Goal: Book appointment/travel/reservation

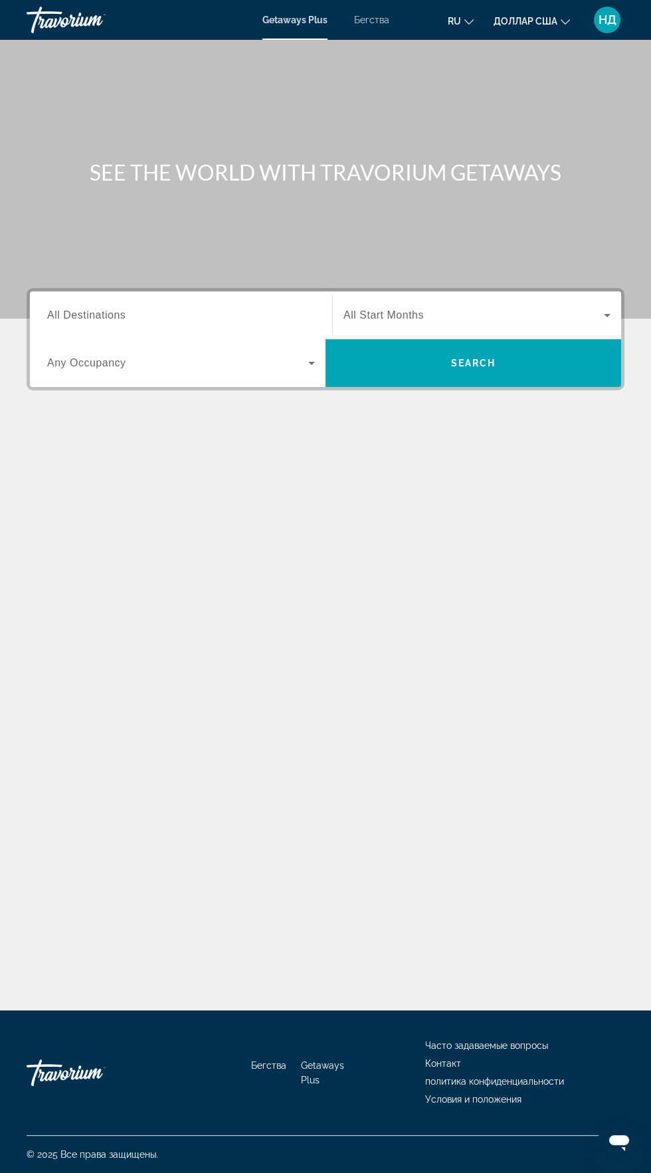
click at [247, 313] on input "Destination All Destinations" at bounding box center [181, 316] width 268 height 16
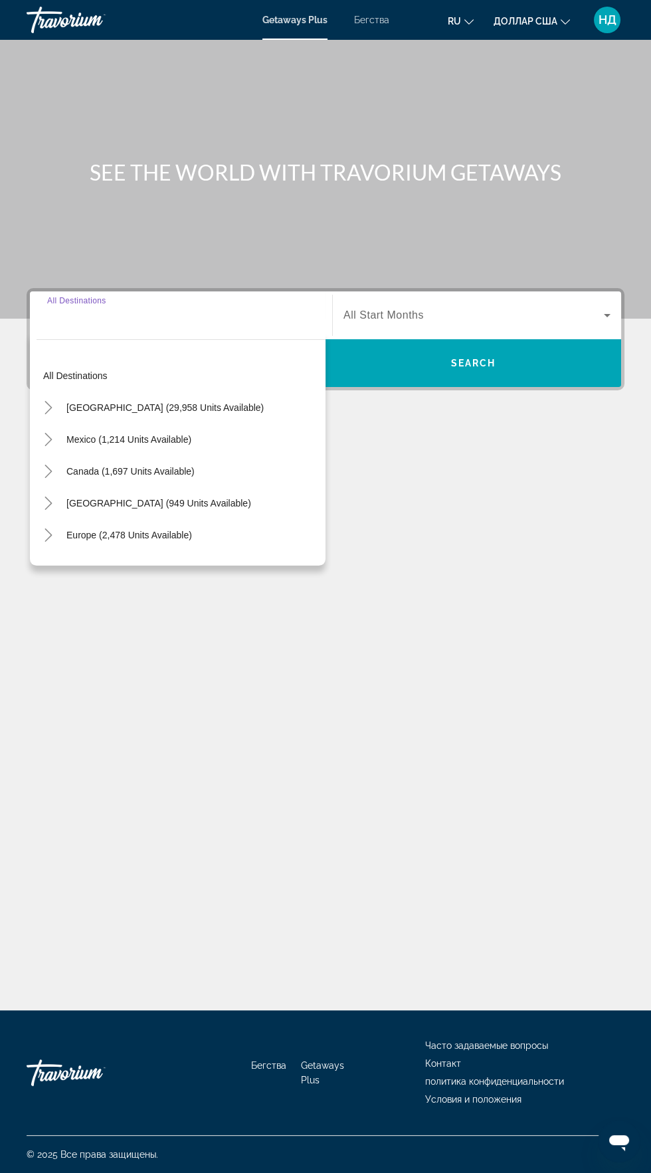
scroll to position [94, 0]
click at [171, 530] on span "Europe (2,478 units available)" at bounding box center [128, 535] width 125 height 11
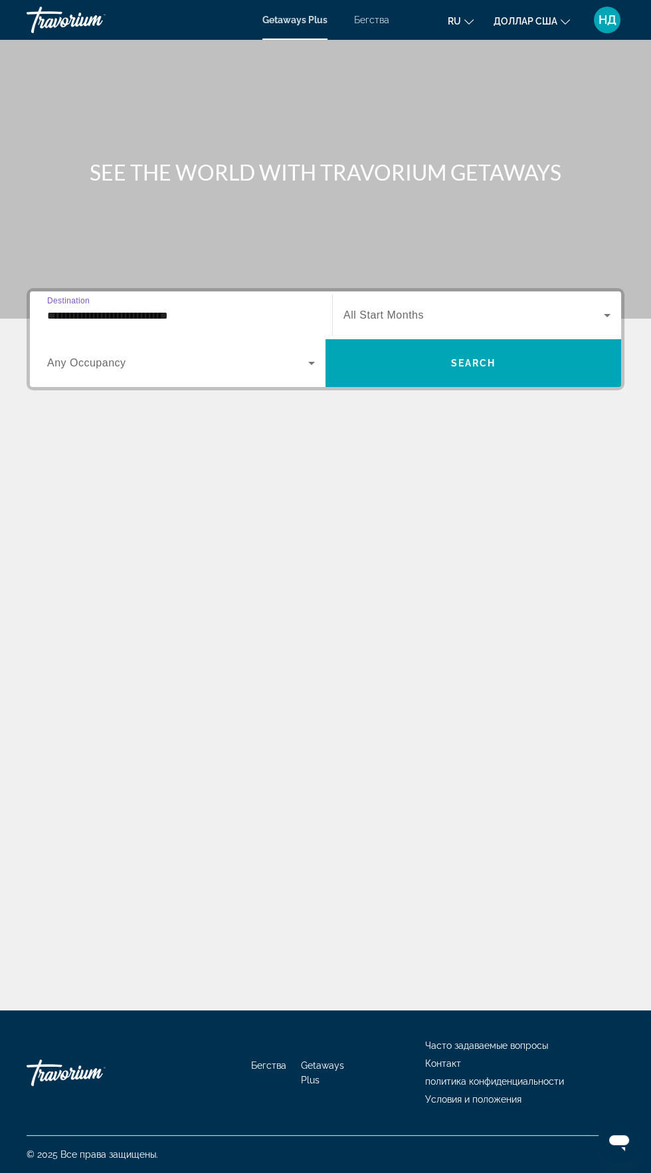
click at [214, 308] on input "**********" at bounding box center [181, 316] width 268 height 16
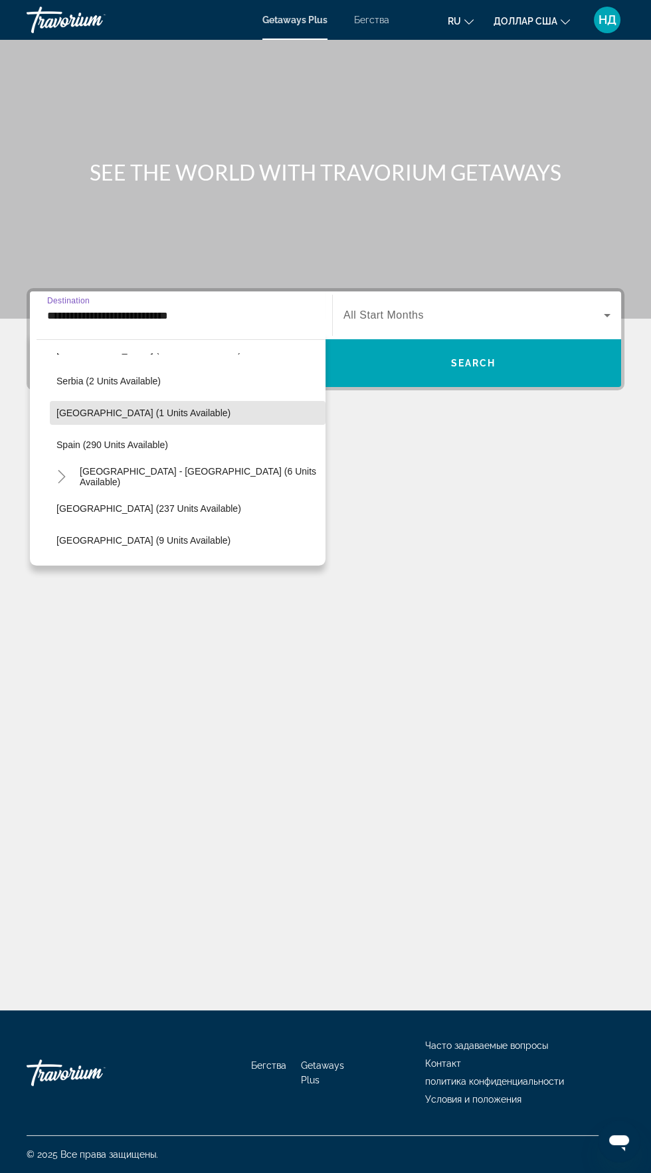
scroll to position [540, 0]
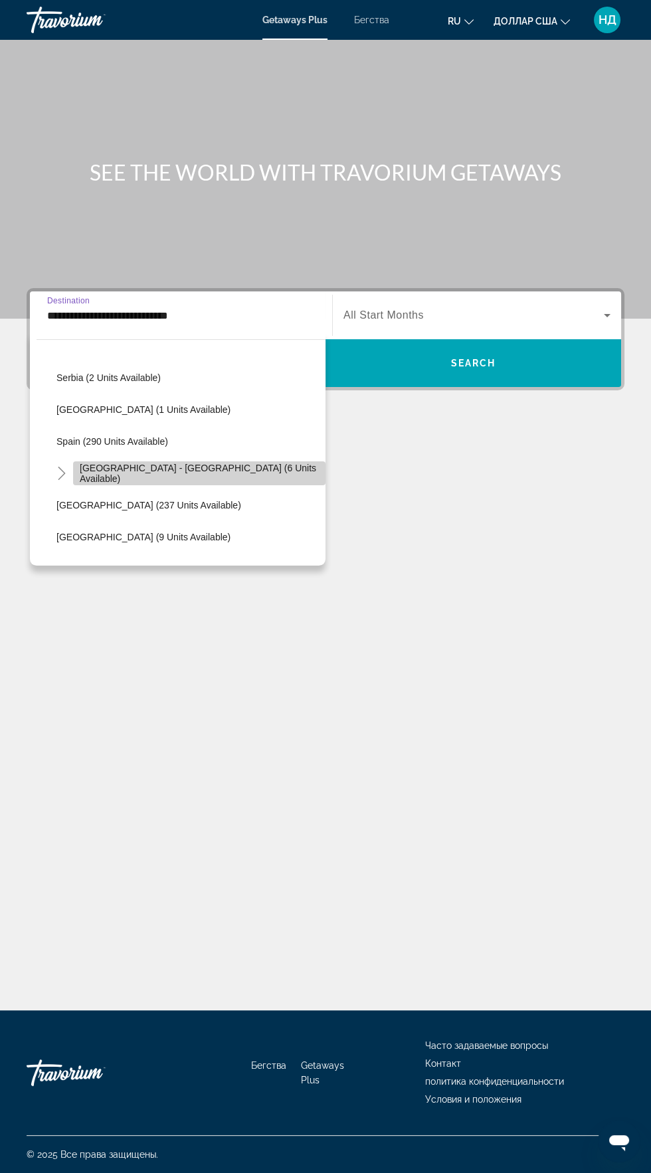
click at [220, 474] on span "[GEOGRAPHIC_DATA] - [GEOGRAPHIC_DATA] (6 units available)" at bounding box center [199, 473] width 239 height 21
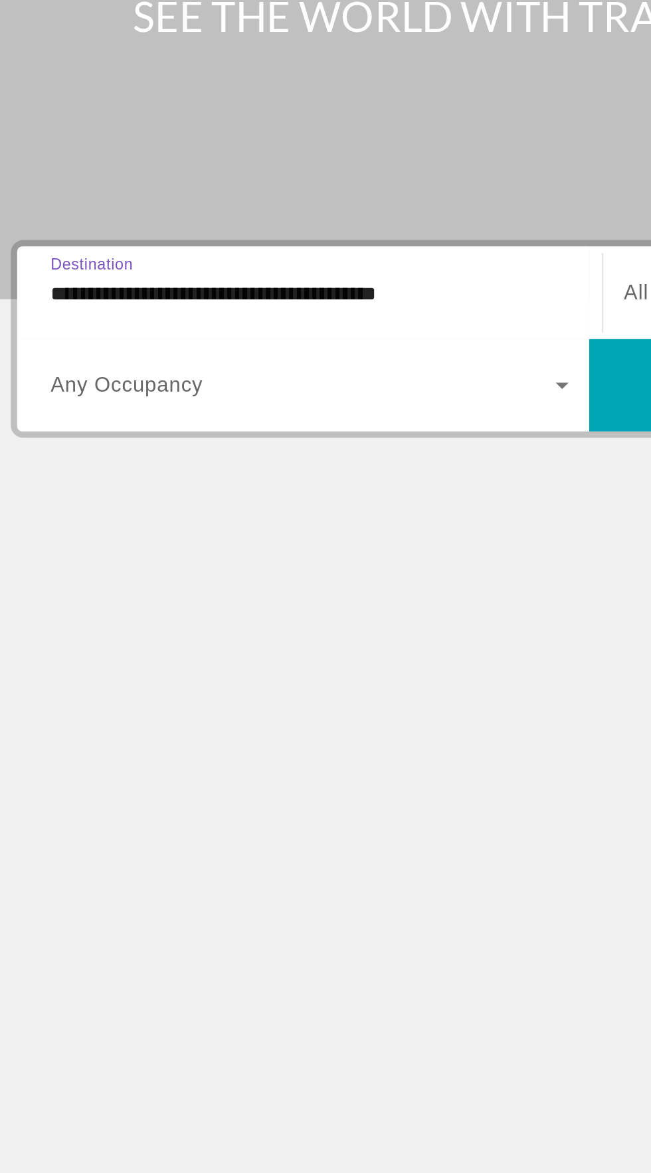
scroll to position [94, 0]
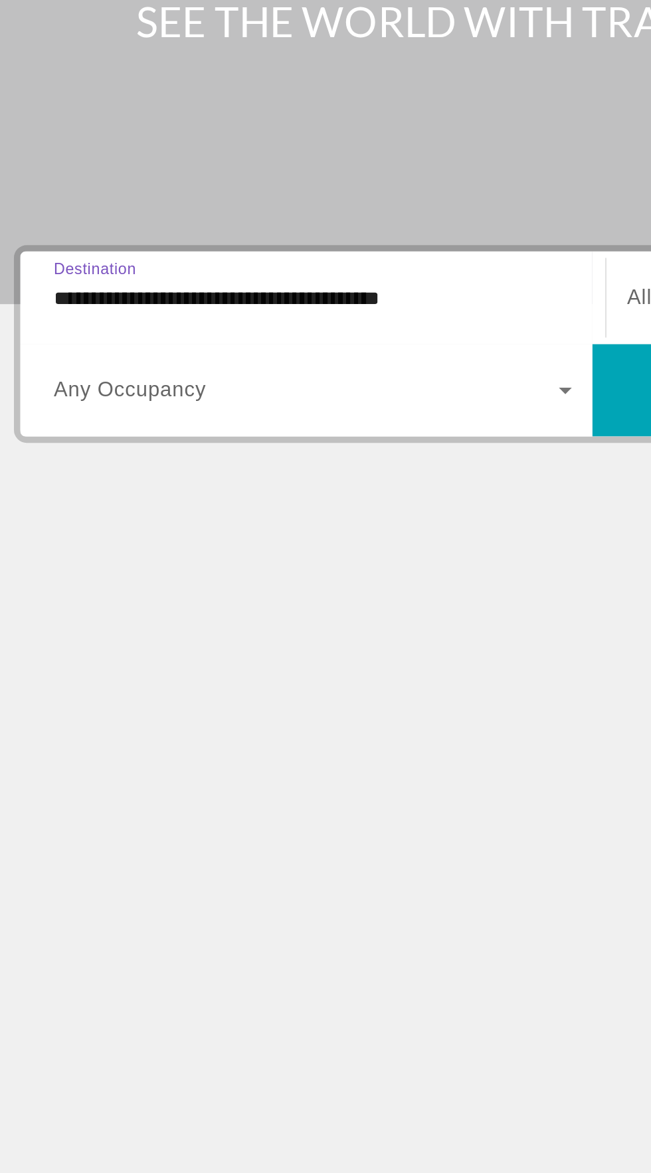
click at [268, 308] on input "**********" at bounding box center [181, 316] width 268 height 16
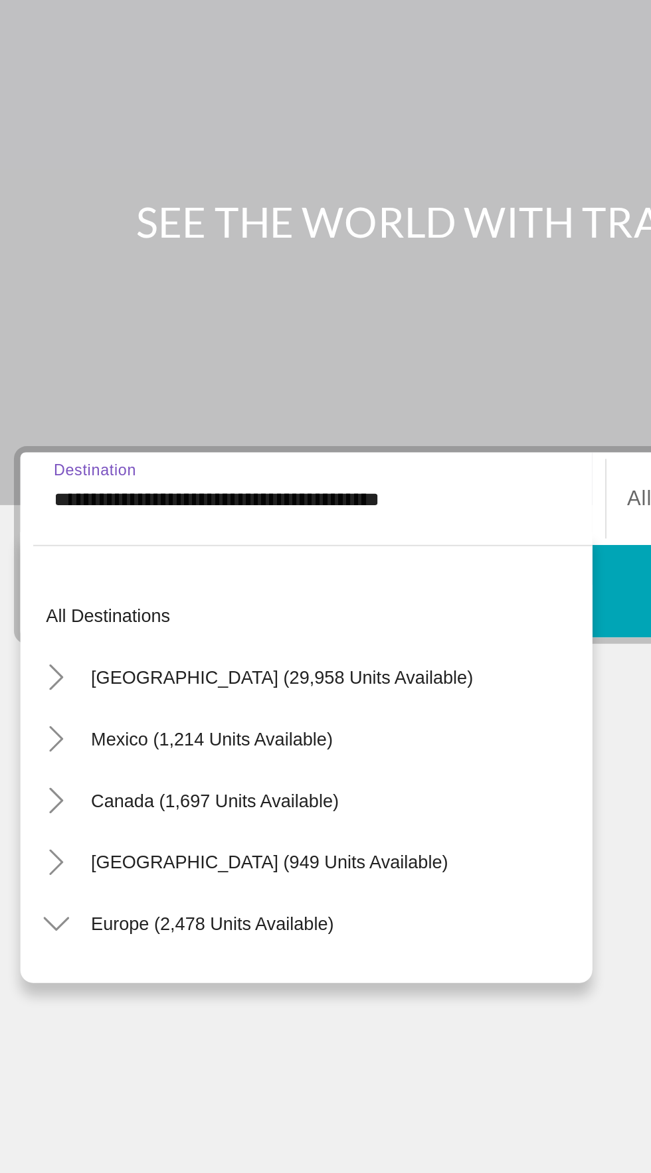
scroll to position [557, 0]
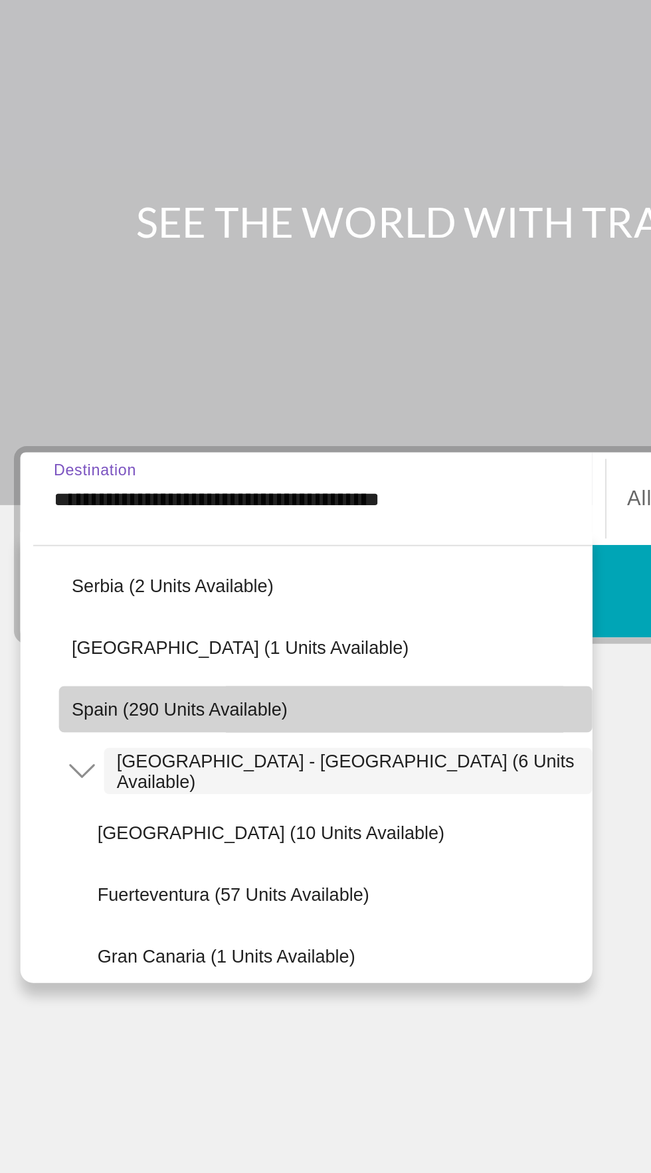
click at [187, 408] on span "Виджет поиска" at bounding box center [188, 424] width 276 height 32
type input "**********"
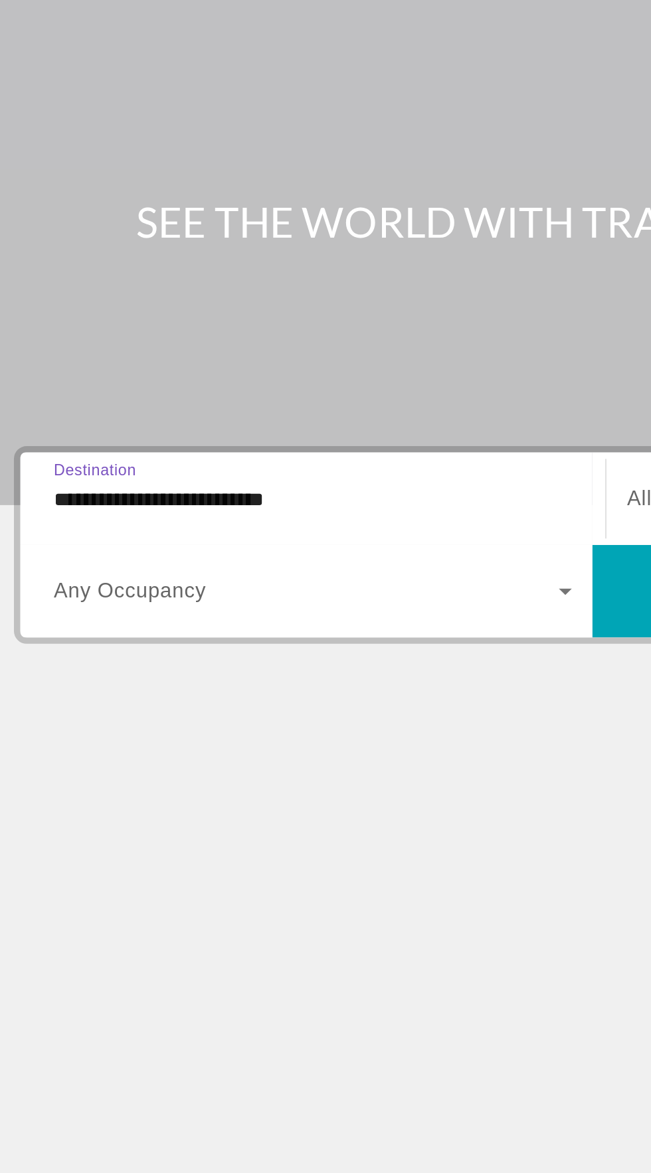
scroll to position [94, 0]
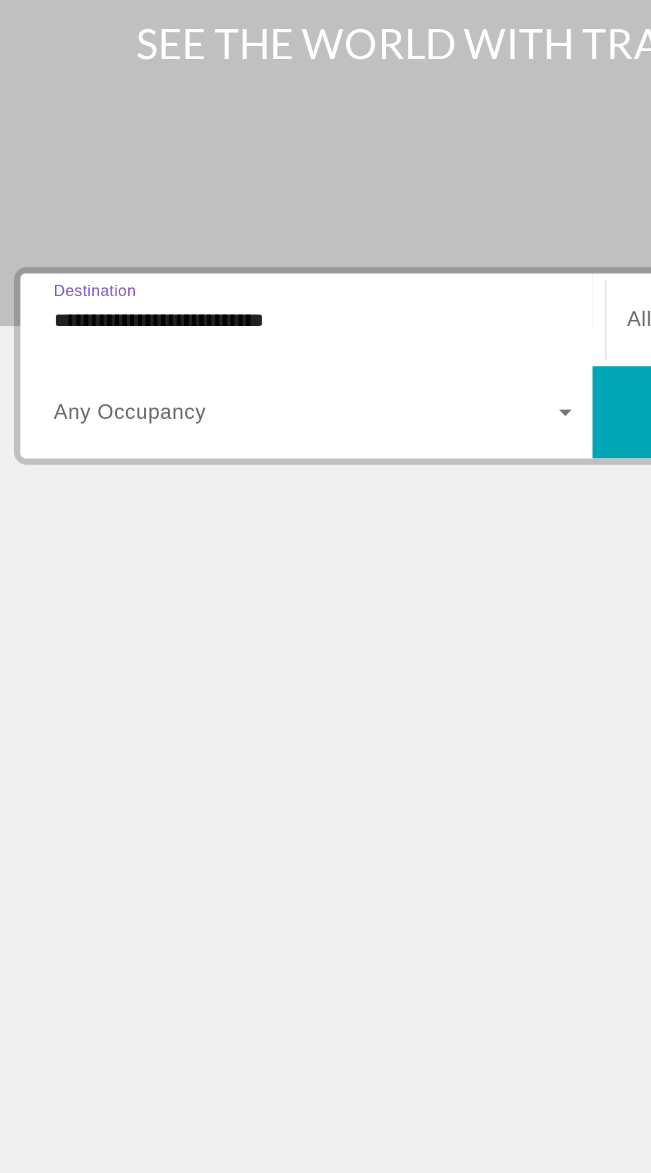
click at [147, 355] on span "Виджет поиска" at bounding box center [177, 363] width 261 height 16
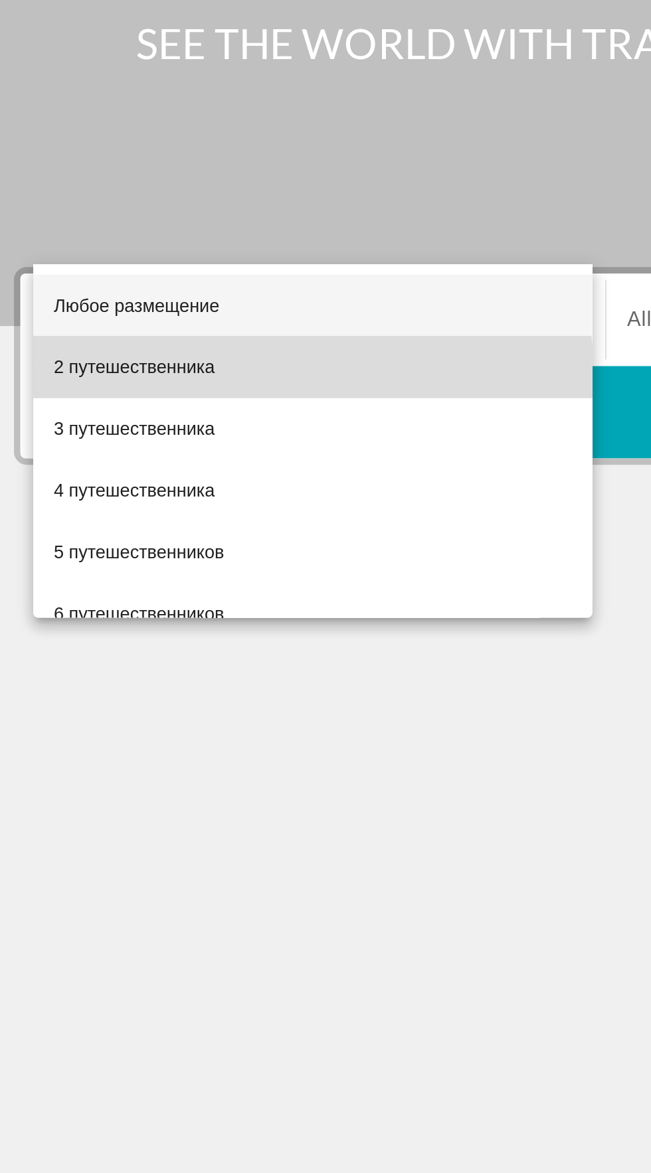
click at [165, 347] on mat-option "2 путешественника" at bounding box center [181, 340] width 289 height 32
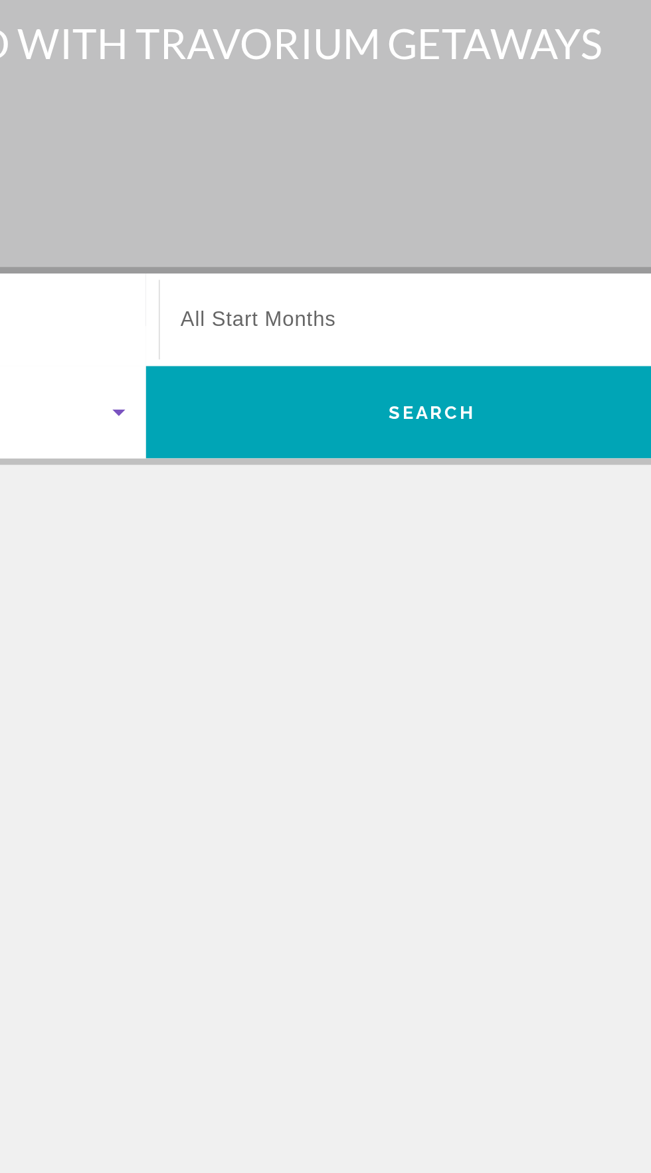
click at [496, 307] on span "Виджет поиска" at bounding box center [473, 315] width 260 height 16
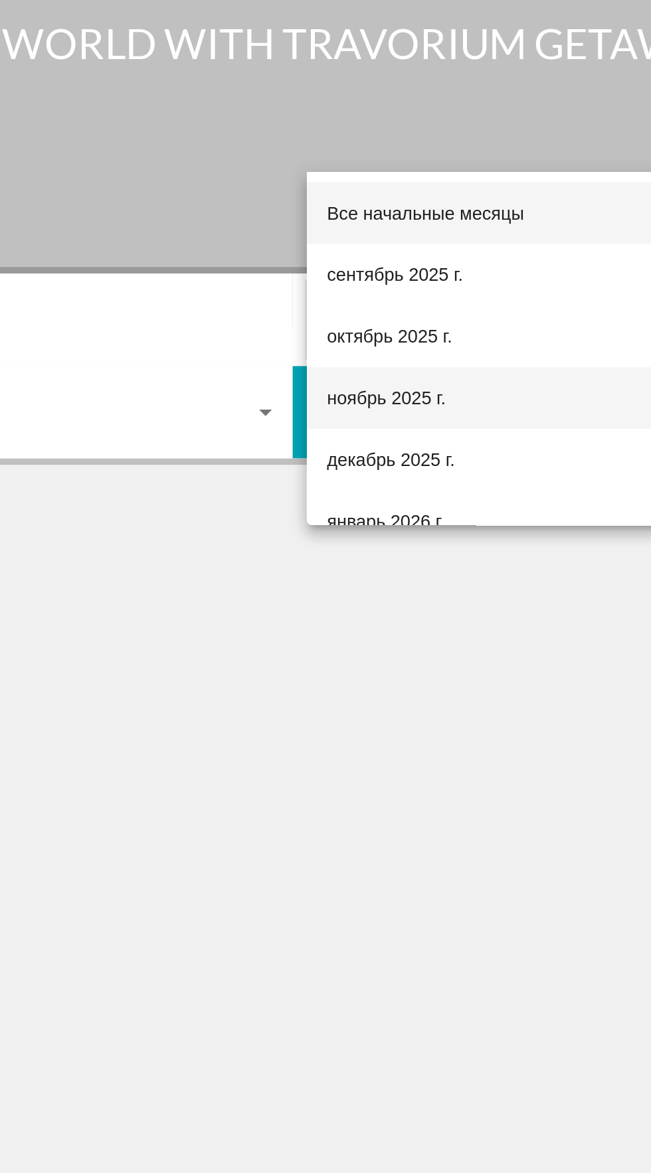
click at [414, 357] on mat-option "ноябрь 2025 г." at bounding box center [477, 356] width 288 height 32
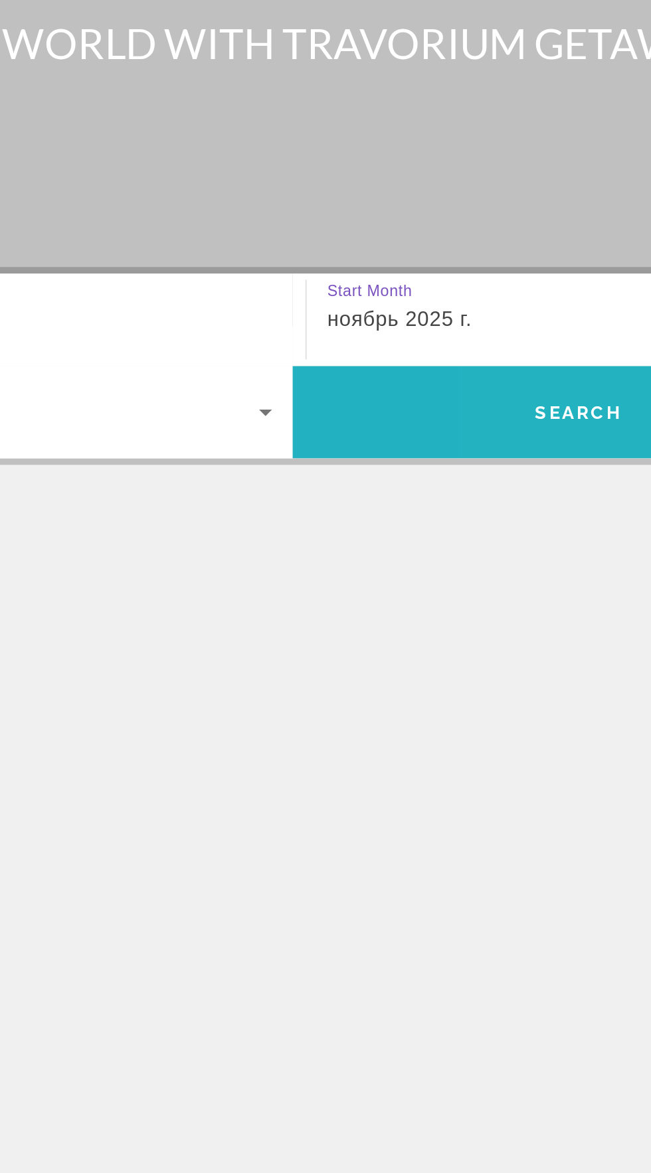
click at [481, 358] on span "Search" at bounding box center [473, 363] width 45 height 11
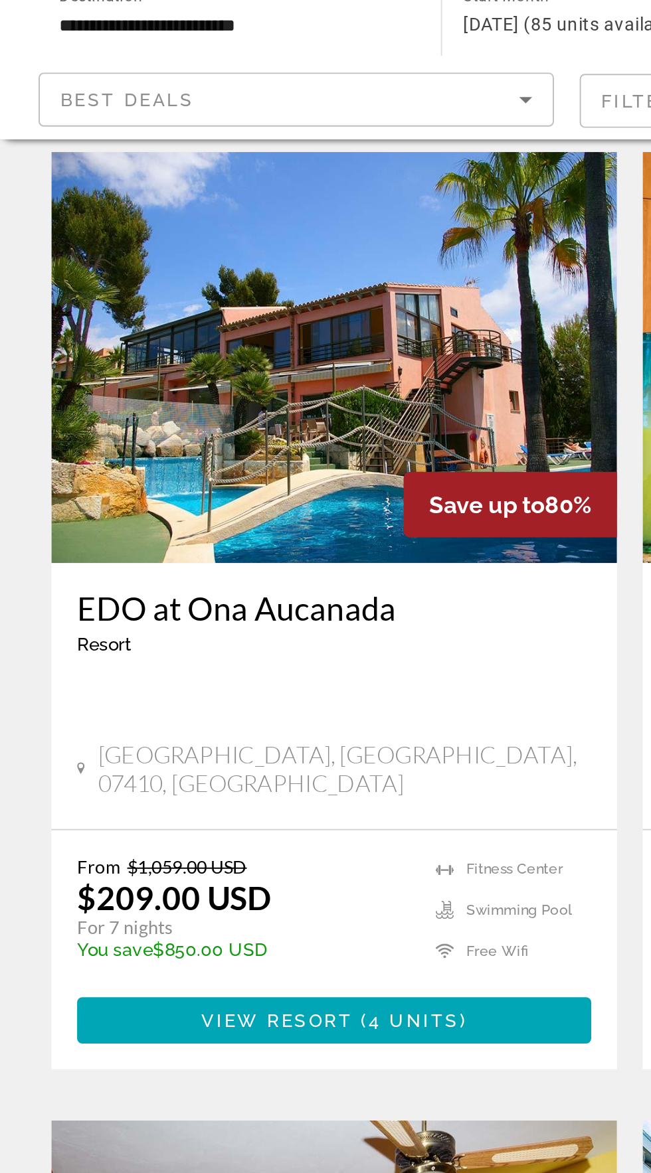
scroll to position [2219, 0]
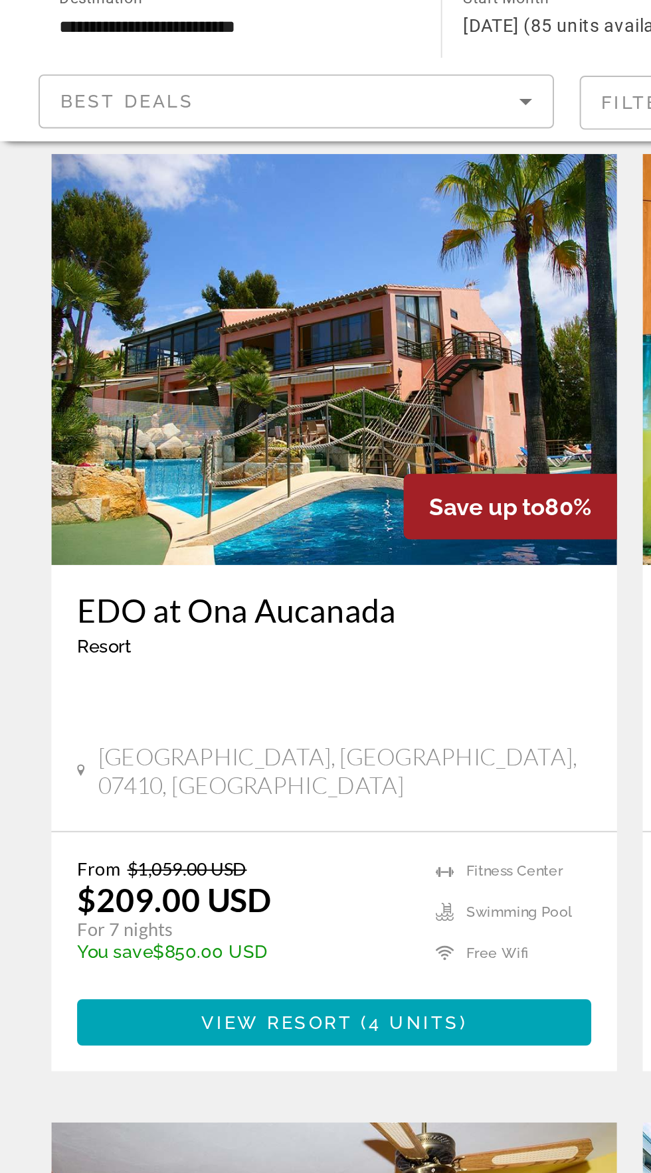
click at [250, 369] on div "EDO at [GEOGRAPHIC_DATA] - This is an adults only resort [GEOGRAPHIC_DATA], [GE…" at bounding box center [173, 407] width 292 height 137
click at [282, 352] on h3 "EDO at Ona Aucanada" at bounding box center [173, 362] width 266 height 20
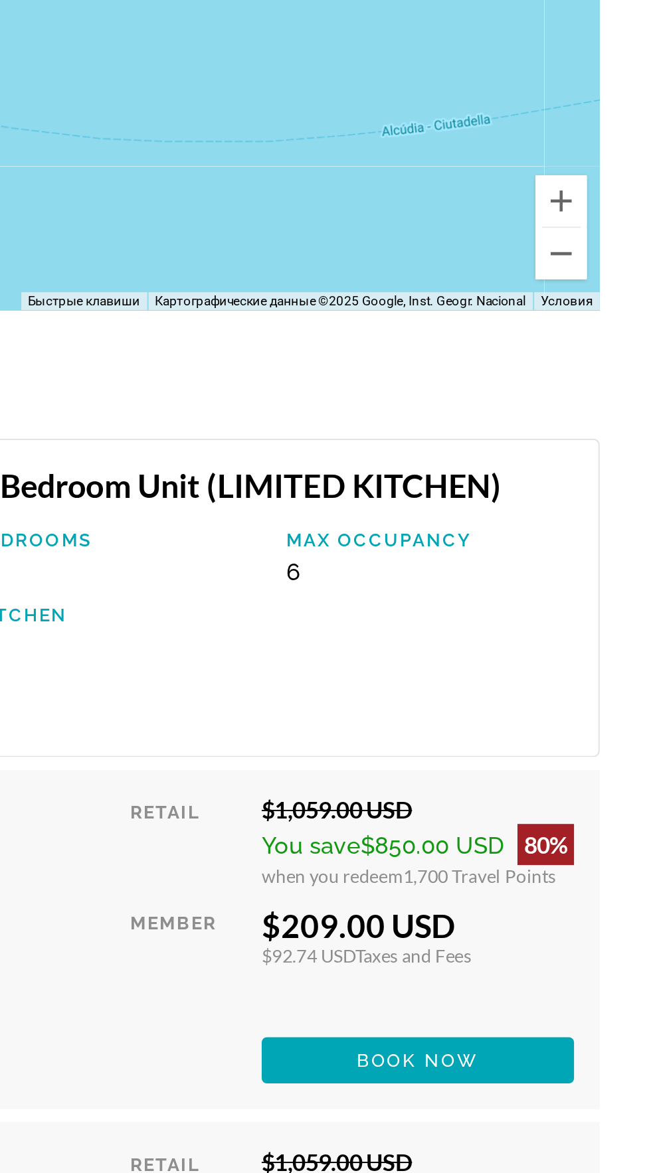
scroll to position [2470, 0]
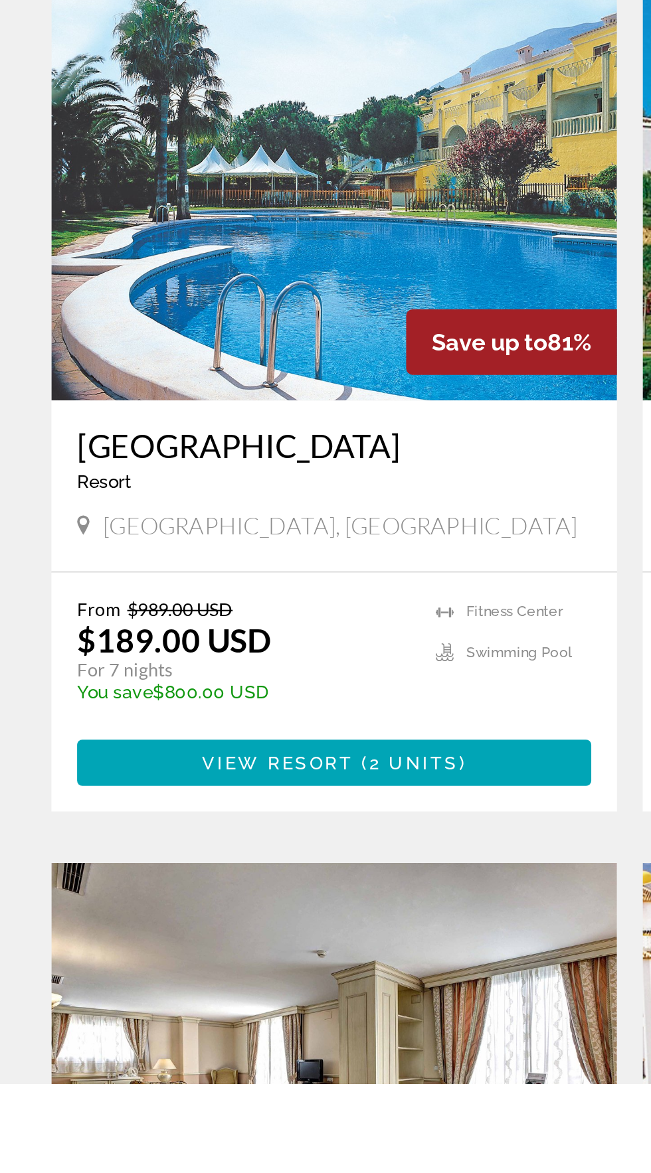
scroll to position [313, 0]
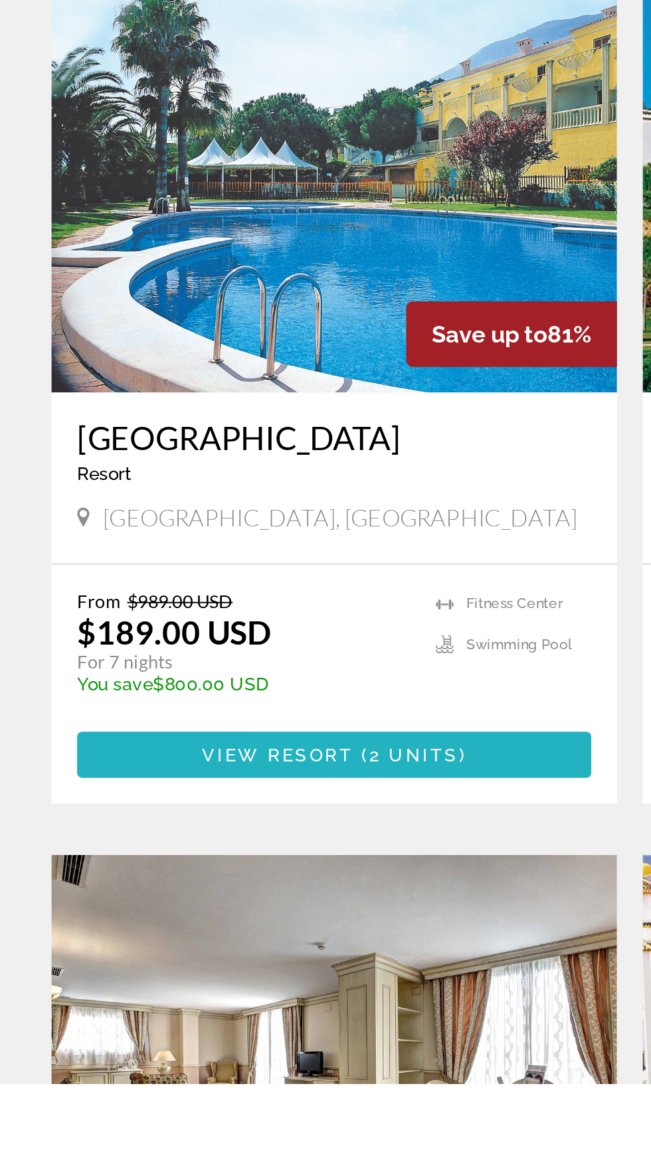
click at [222, 998] on span "2 units" at bounding box center [214, 1003] width 46 height 11
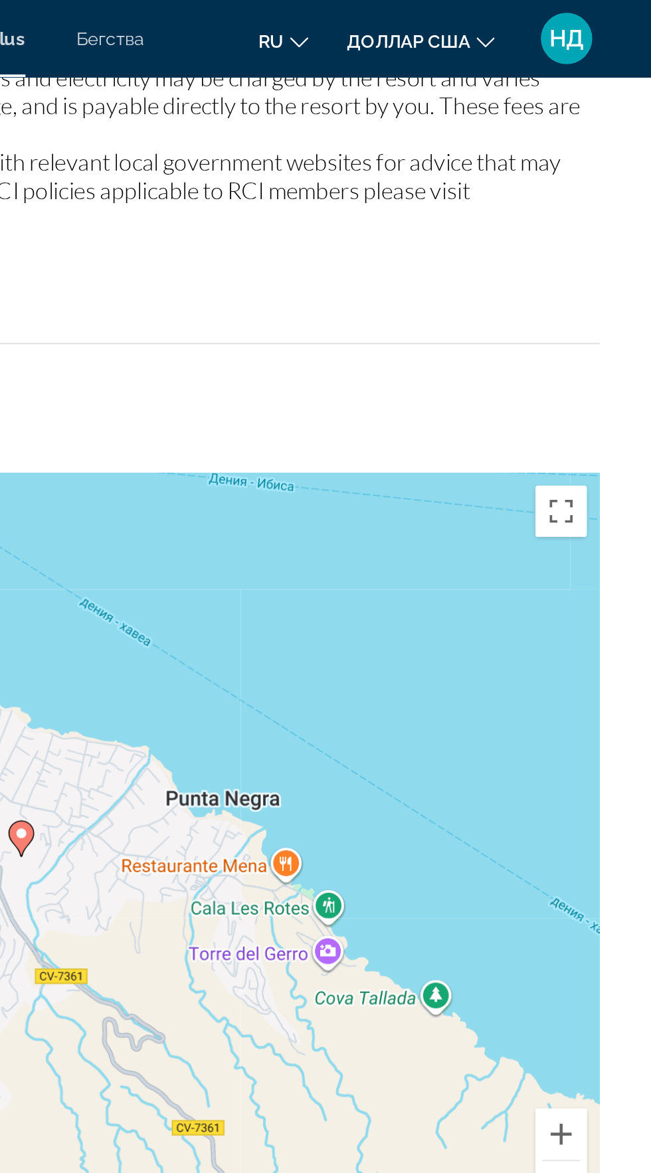
scroll to position [1723, 0]
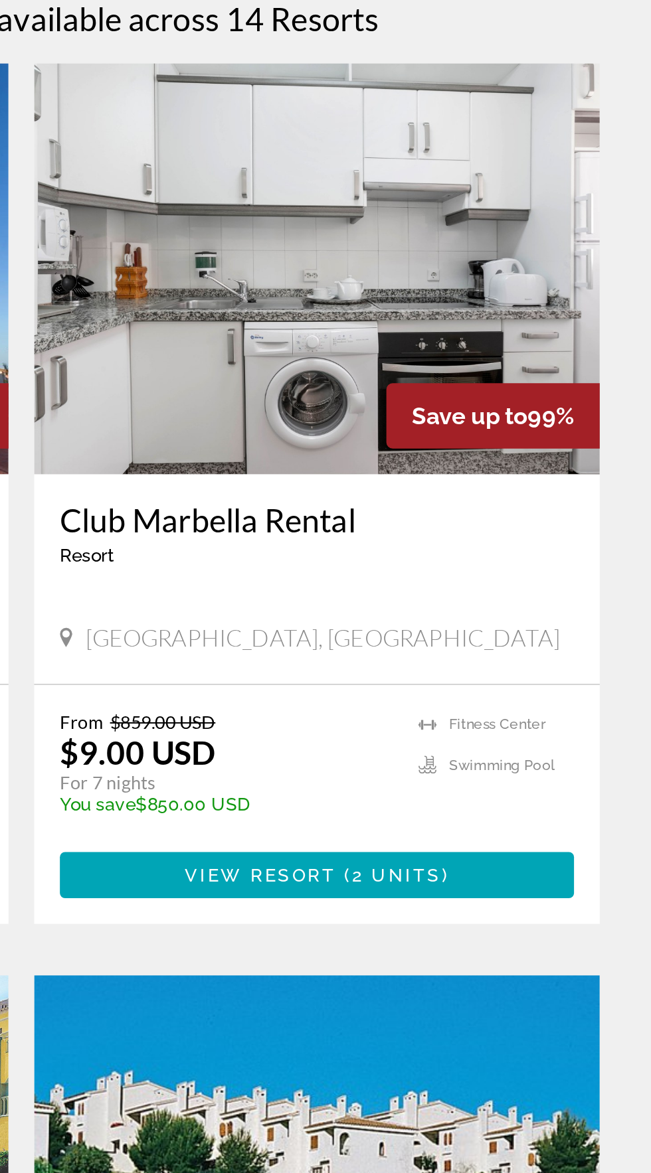
scroll to position [13, 0]
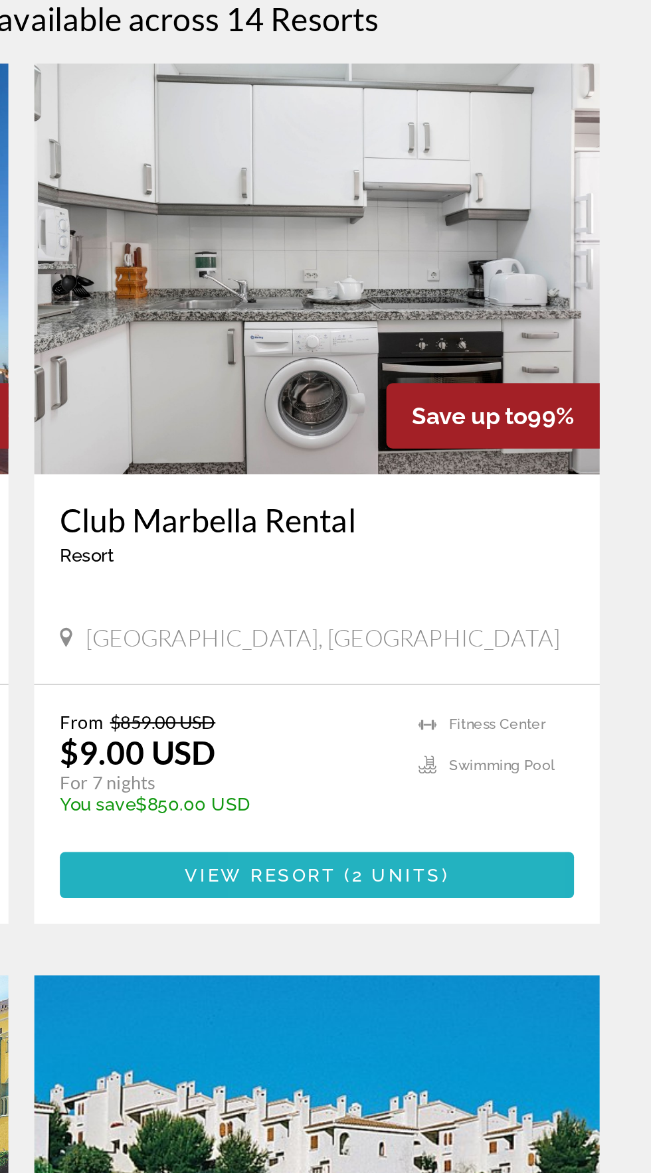
click at [515, 847] on span "2 units" at bounding box center [519, 852] width 46 height 11
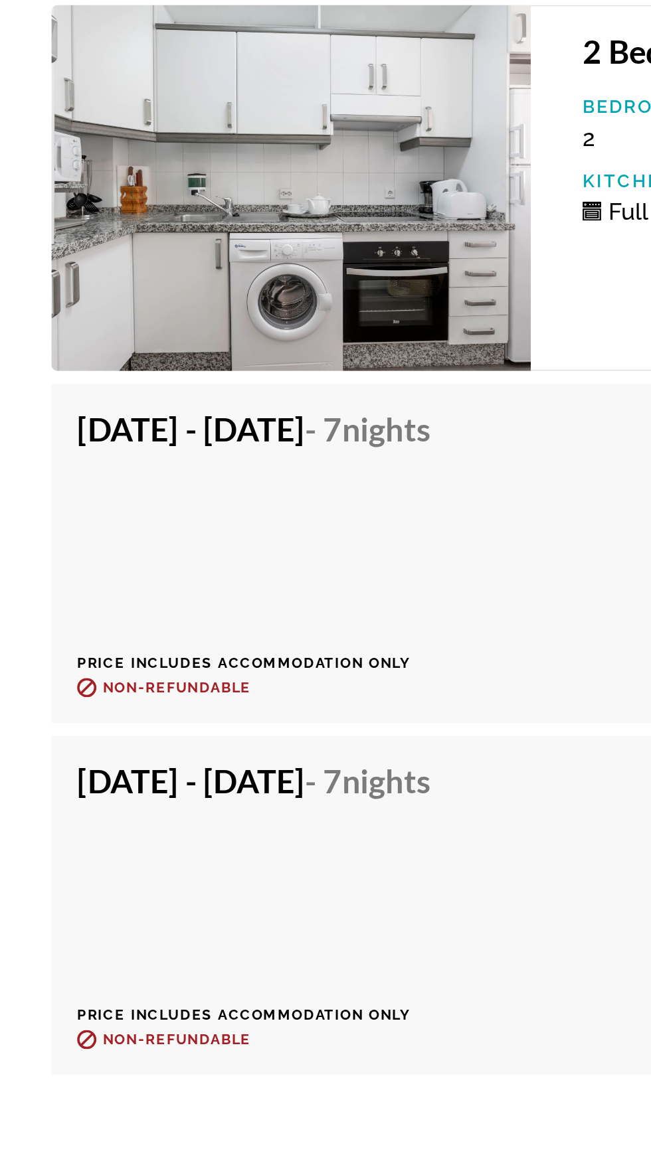
scroll to position [2104, 0]
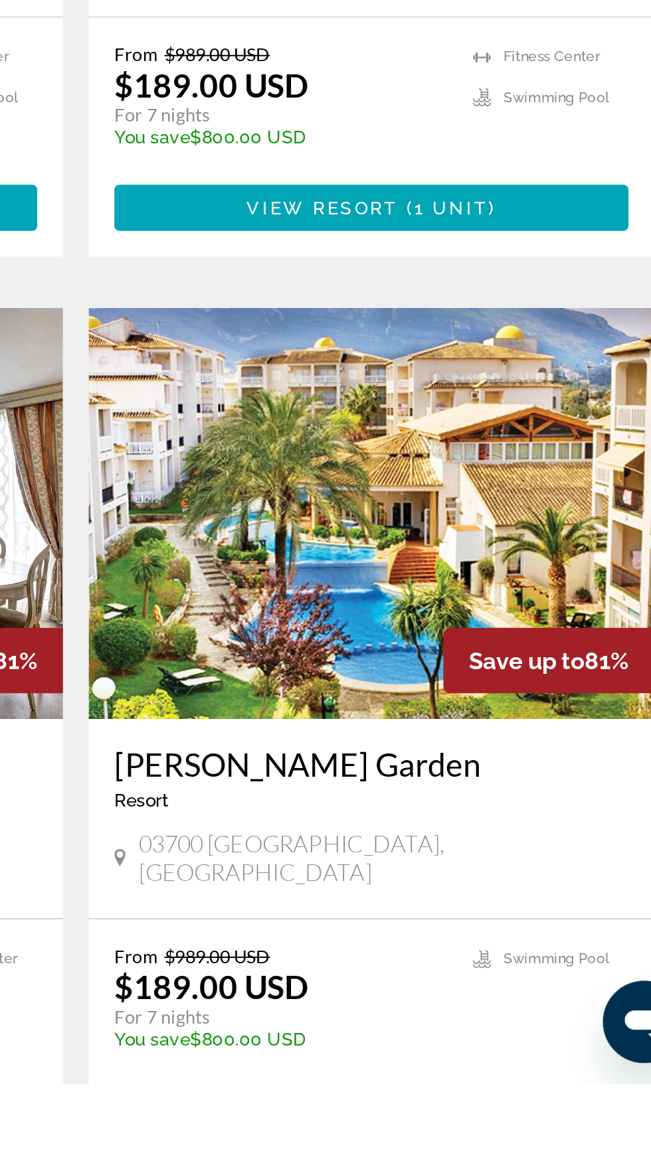
scroll to position [596, 0]
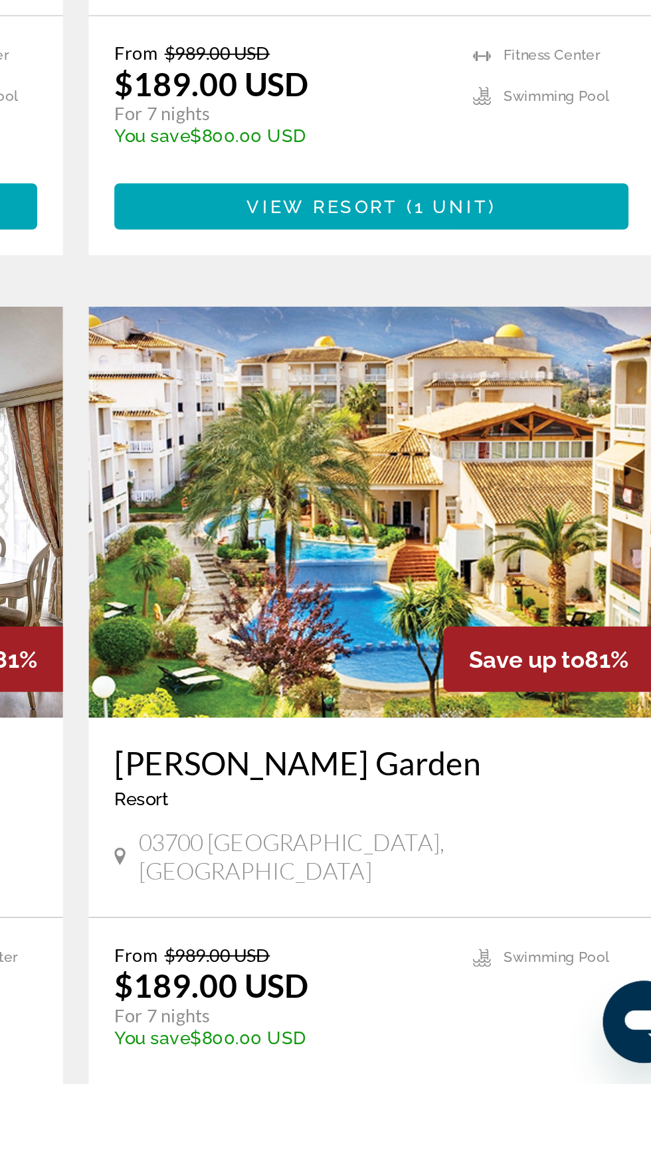
click at [463, 1173] on span "View Resort" at bounding box center [449, 1186] width 78 height 11
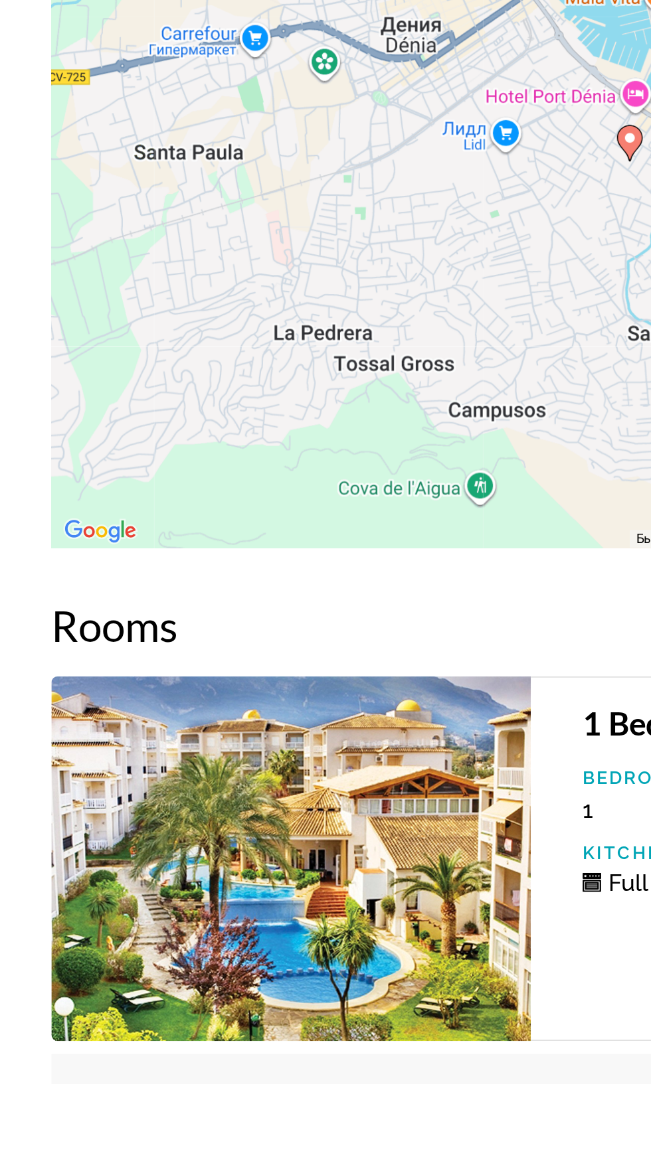
scroll to position [2113, 0]
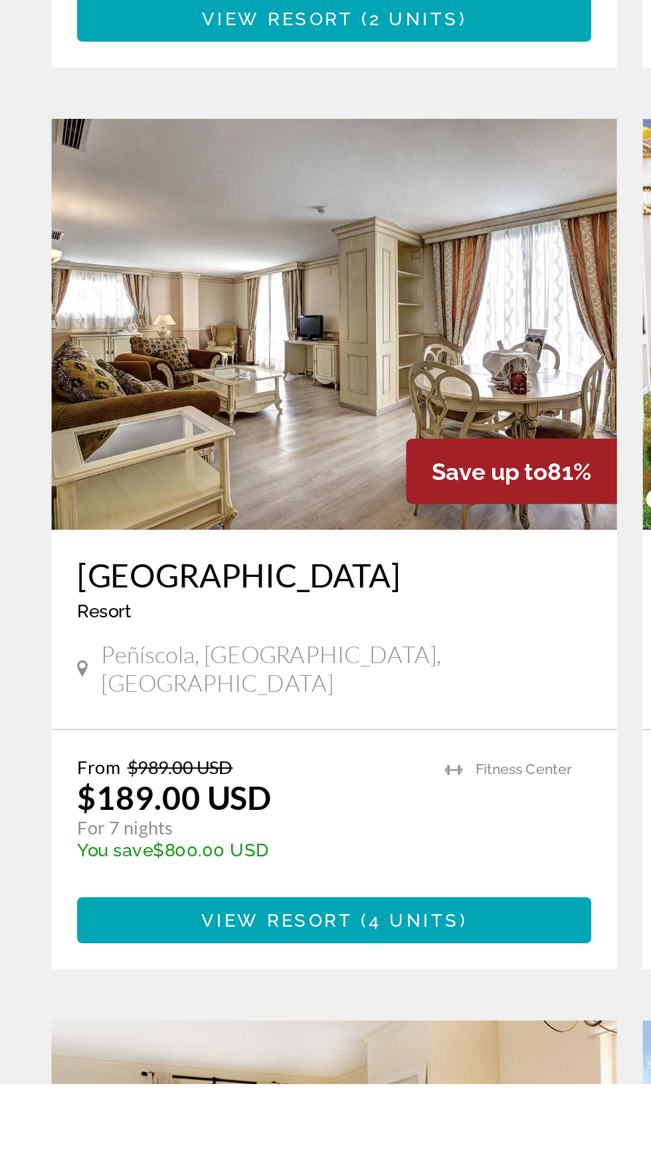
scroll to position [694, 0]
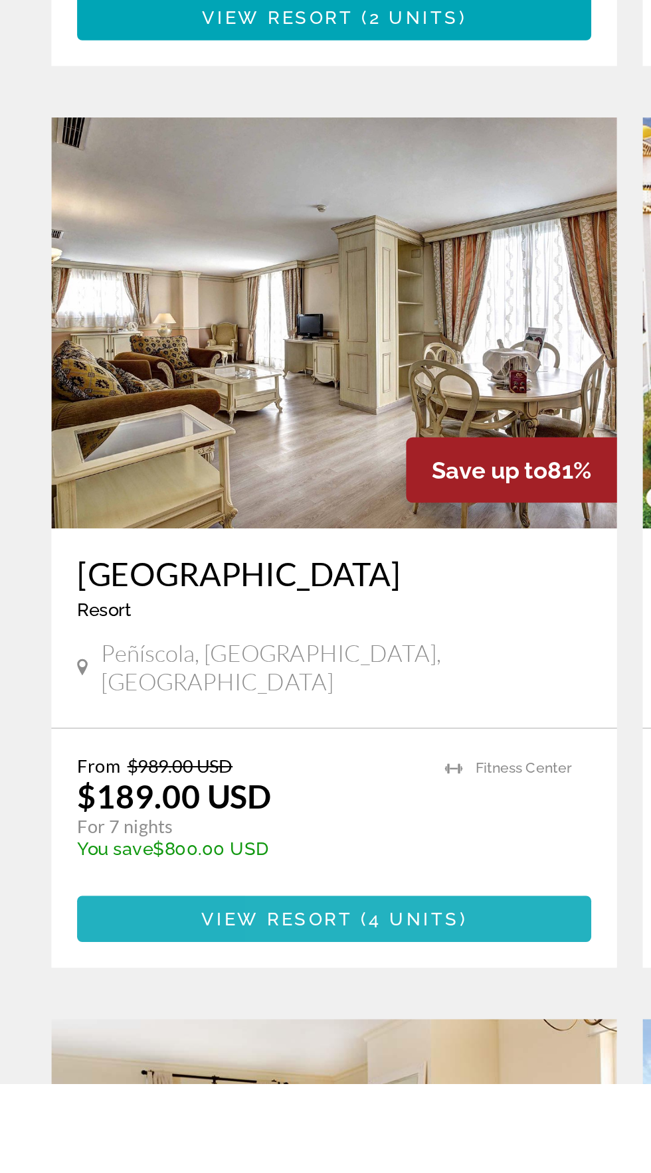
click at [258, 1072] on span "Основное содержание" at bounding box center [173, 1088] width 266 height 32
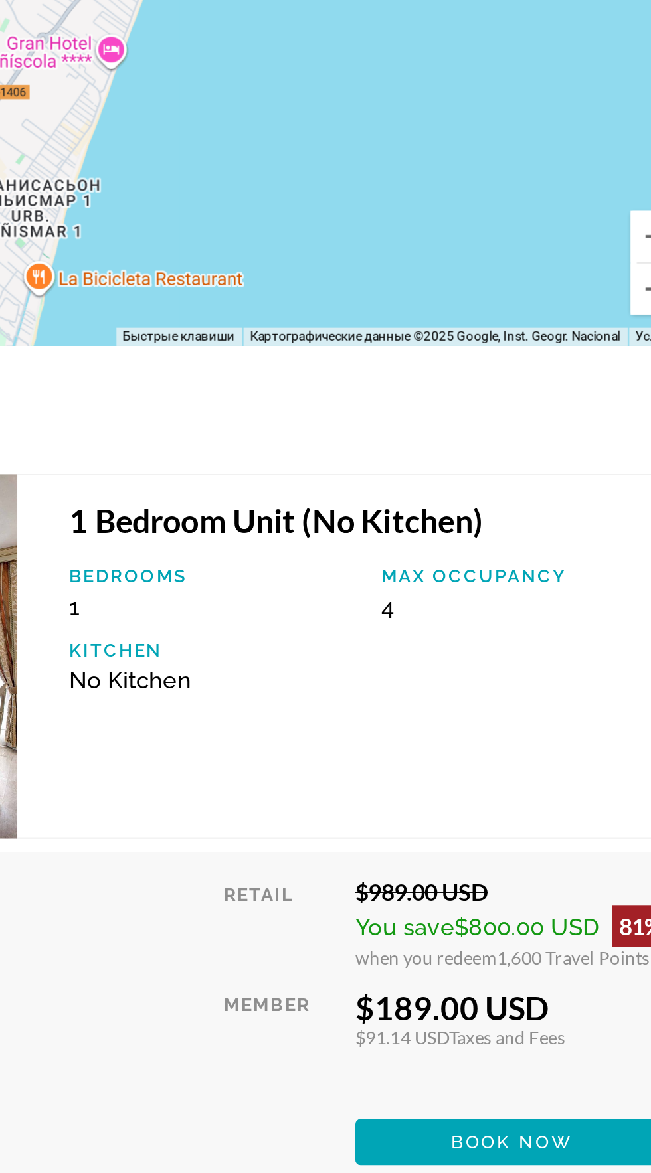
scroll to position [2101, 0]
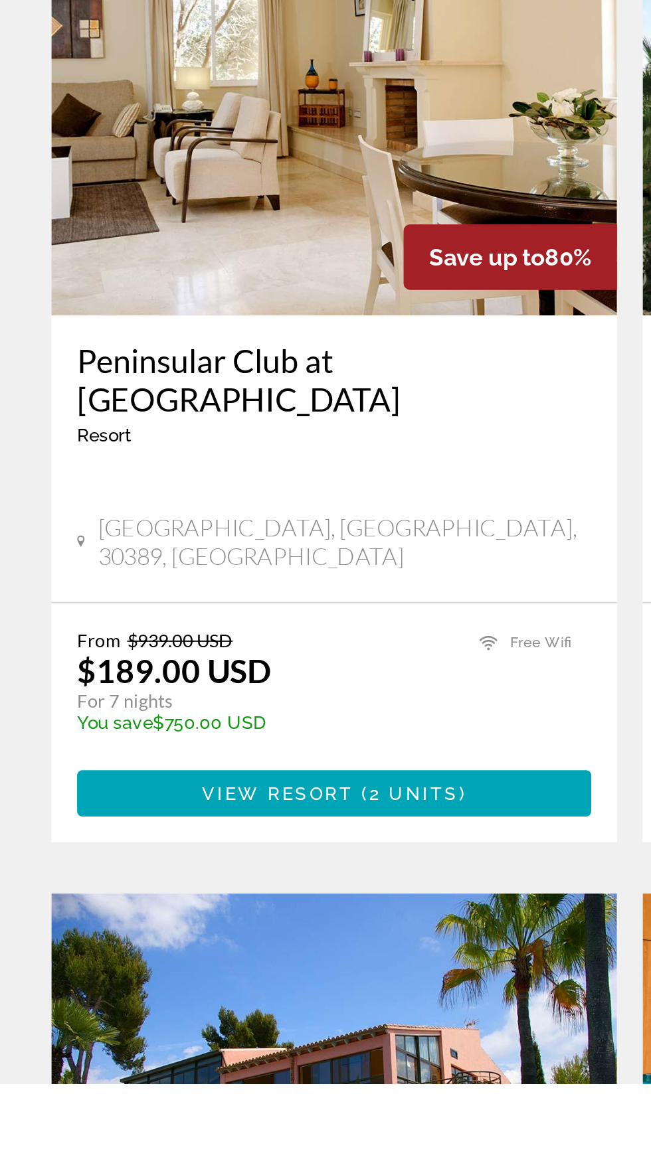
scroll to position [1274, 0]
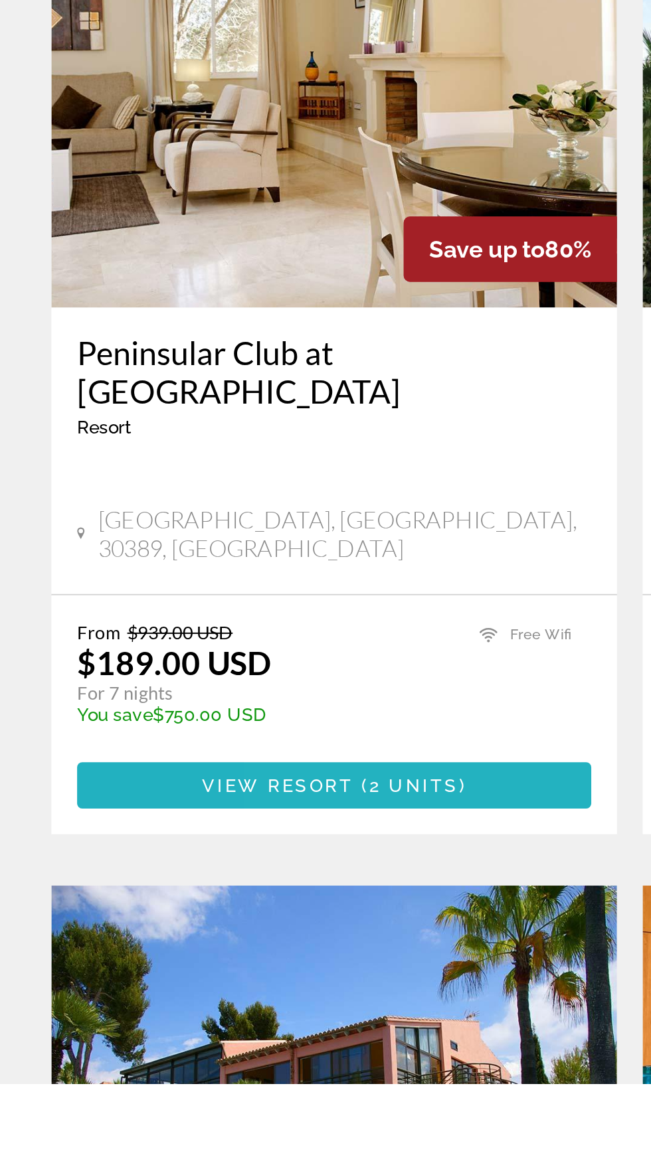
click at [242, 1003] on span "Основное содержание" at bounding box center [173, 1019] width 266 height 32
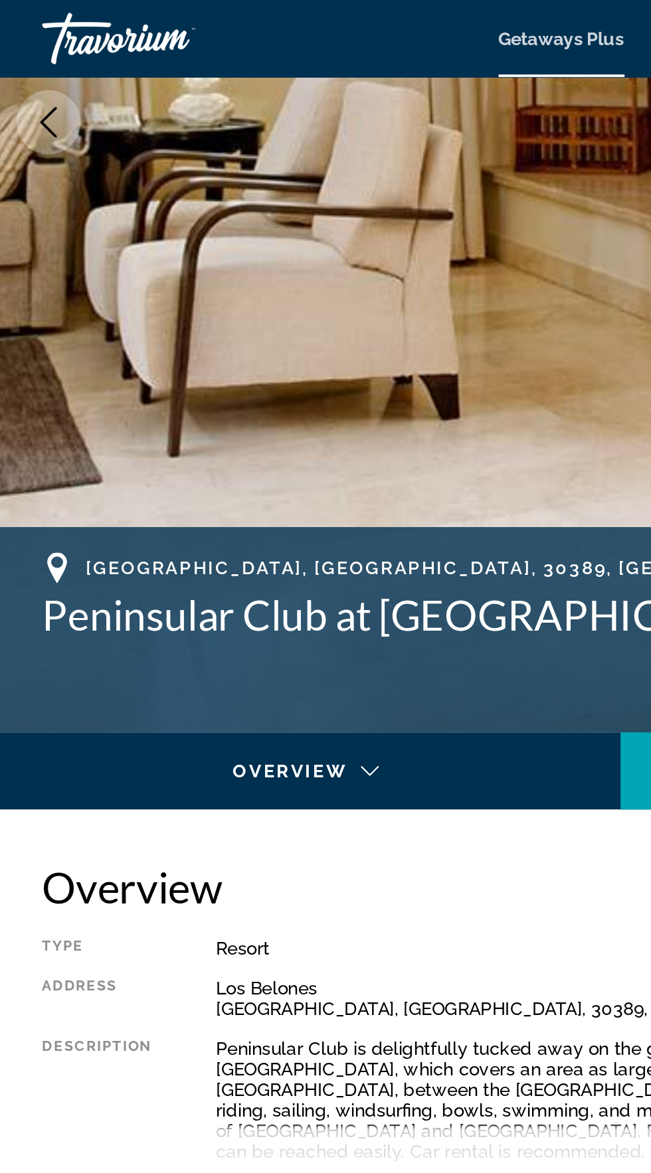
scroll to position [288, 0]
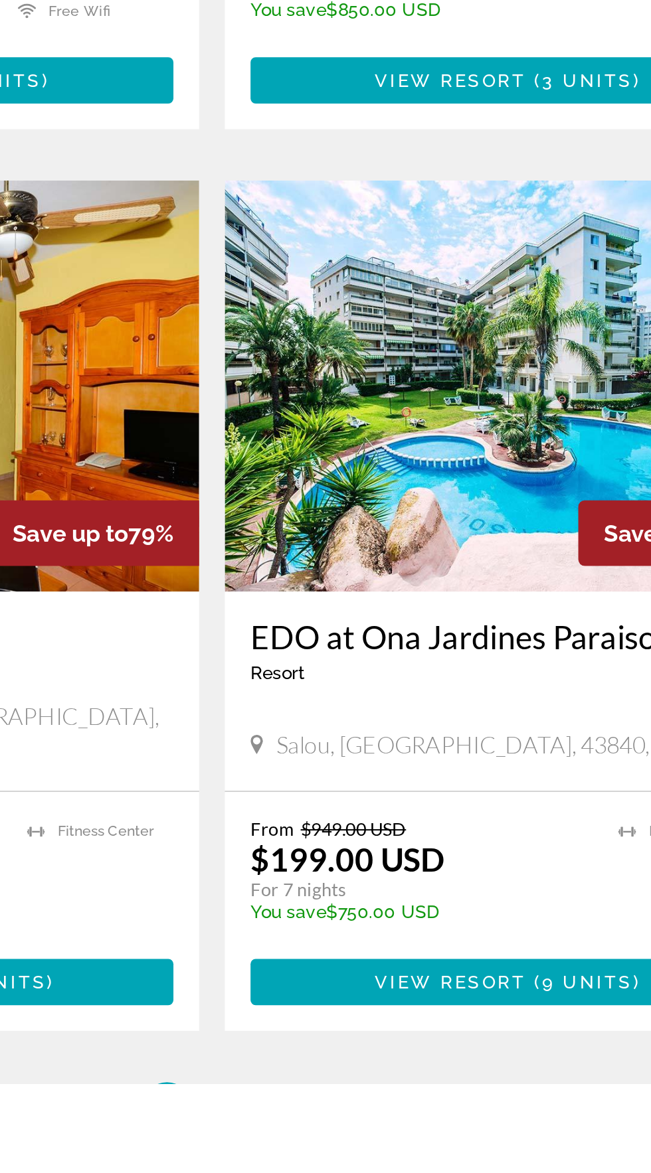
scroll to position [2139, 0]
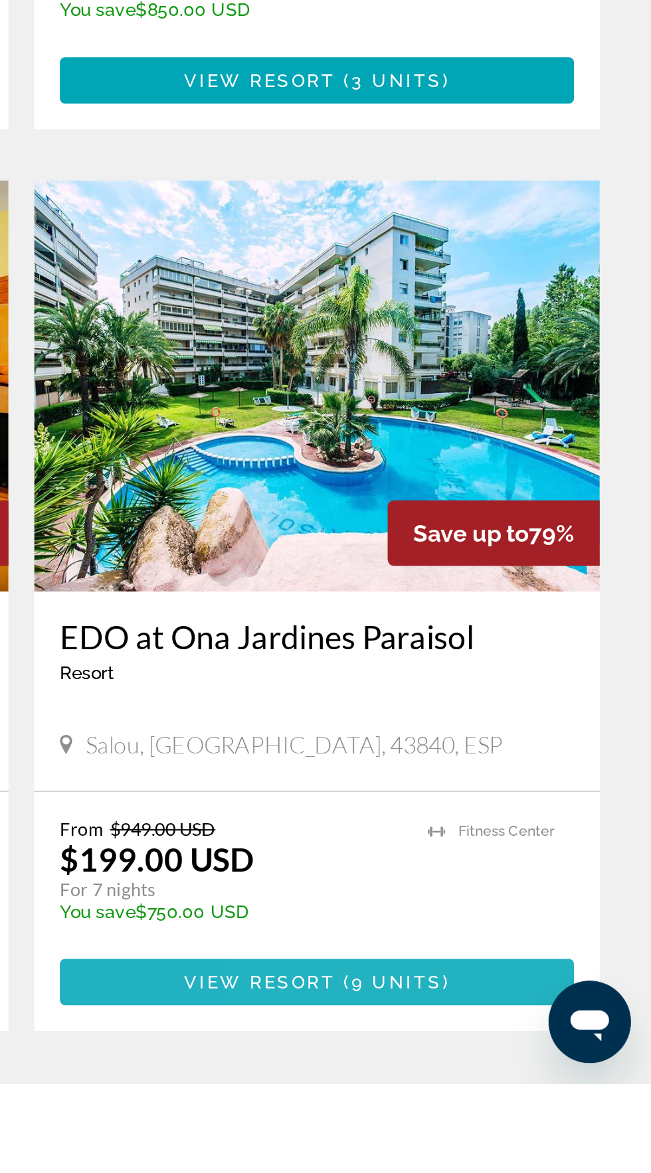
click at [549, 1105] on span "Основное содержание" at bounding box center [478, 1121] width 266 height 32
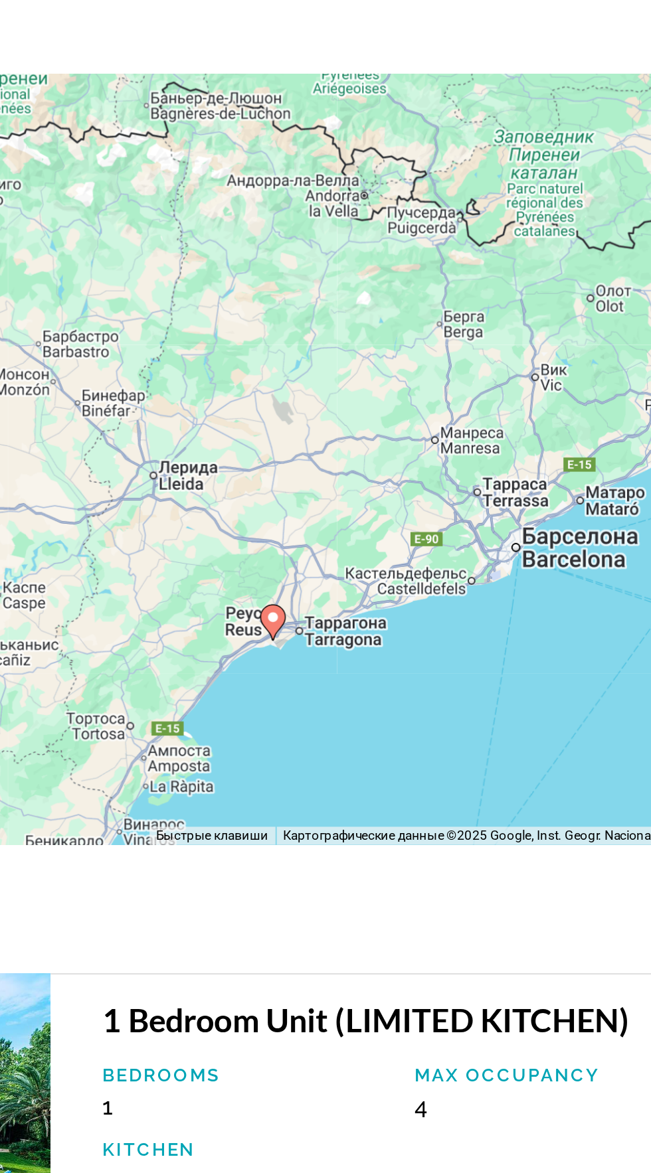
scroll to position [2176, 0]
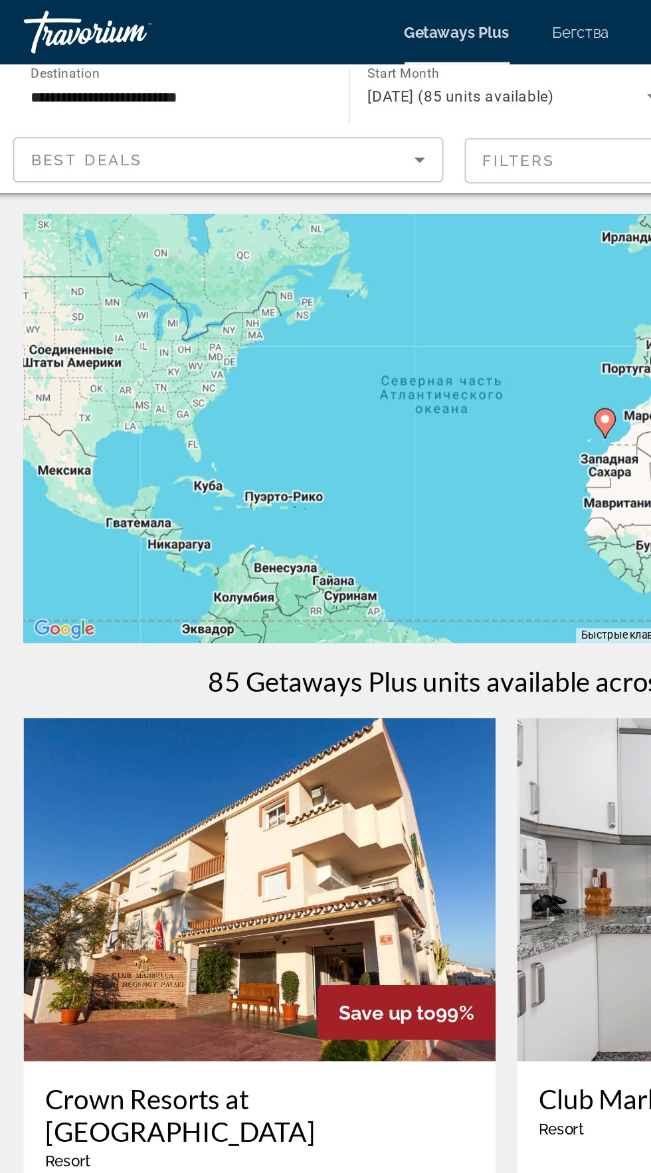
click at [175, 65] on input "**********" at bounding box center [121, 60] width 180 height 16
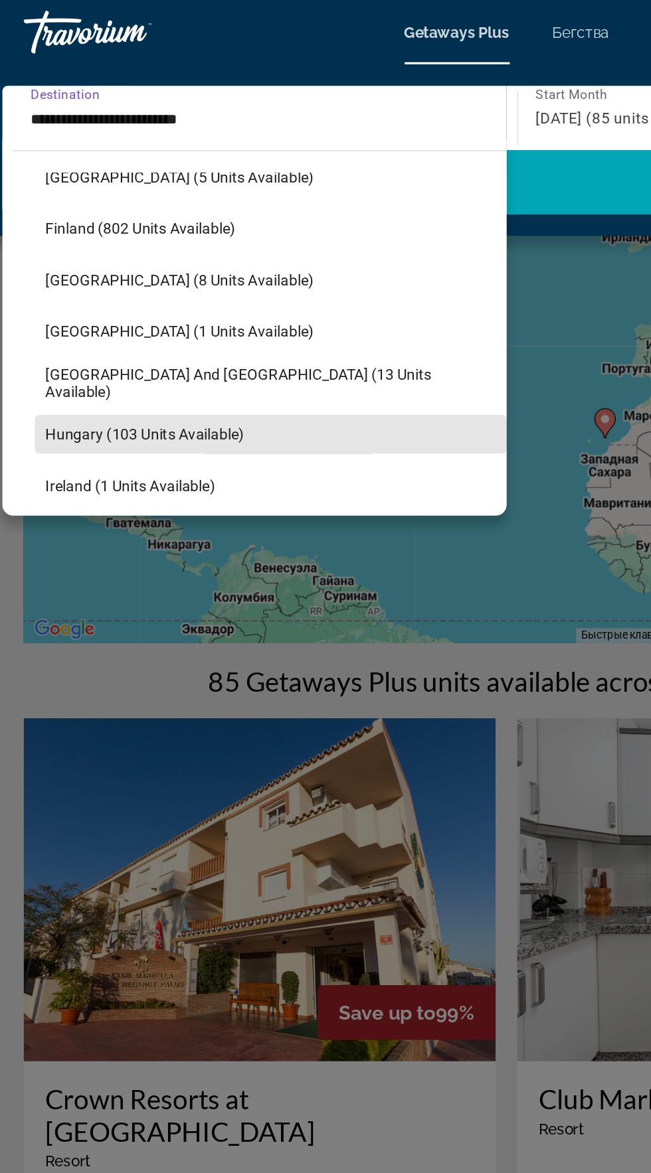
scroll to position [289, 0]
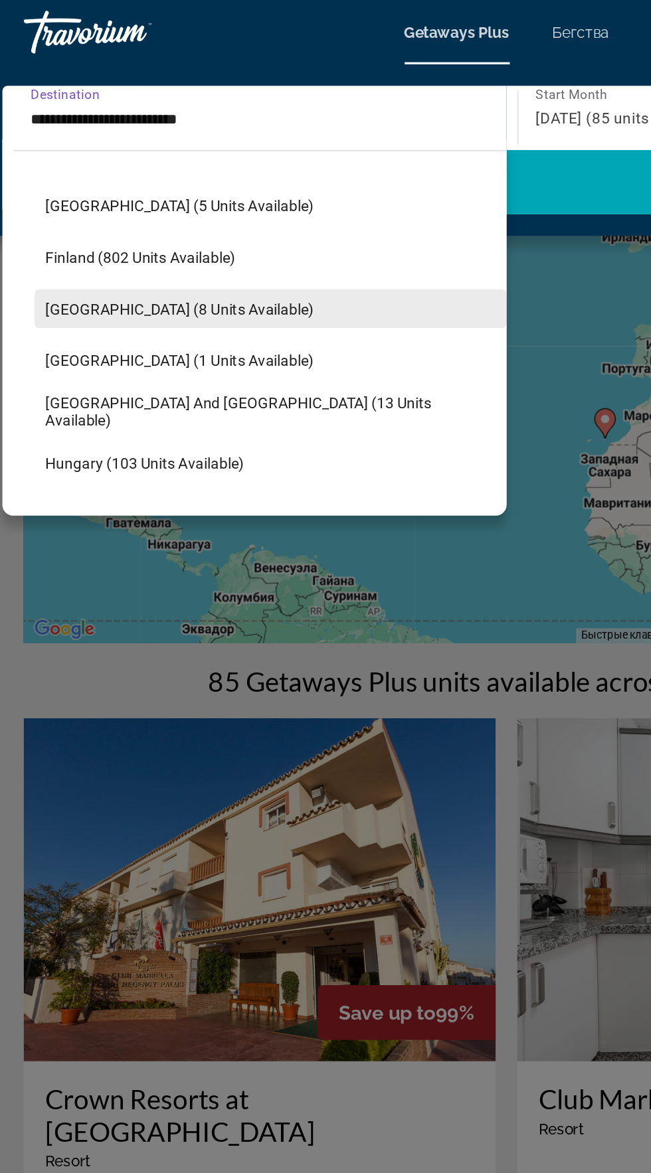
click at [112, 186] on span "[GEOGRAPHIC_DATA] (8 units available)" at bounding box center [123, 191] width 166 height 11
type input "**********"
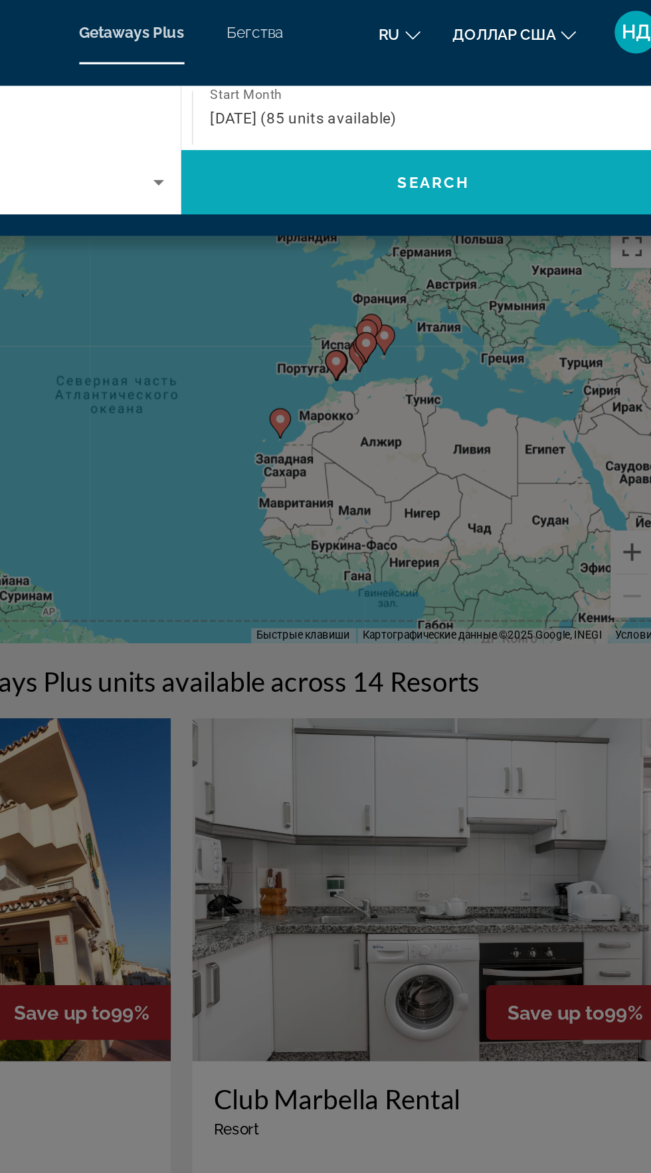
click at [527, 120] on span "Search widget" at bounding box center [481, 113] width 312 height 32
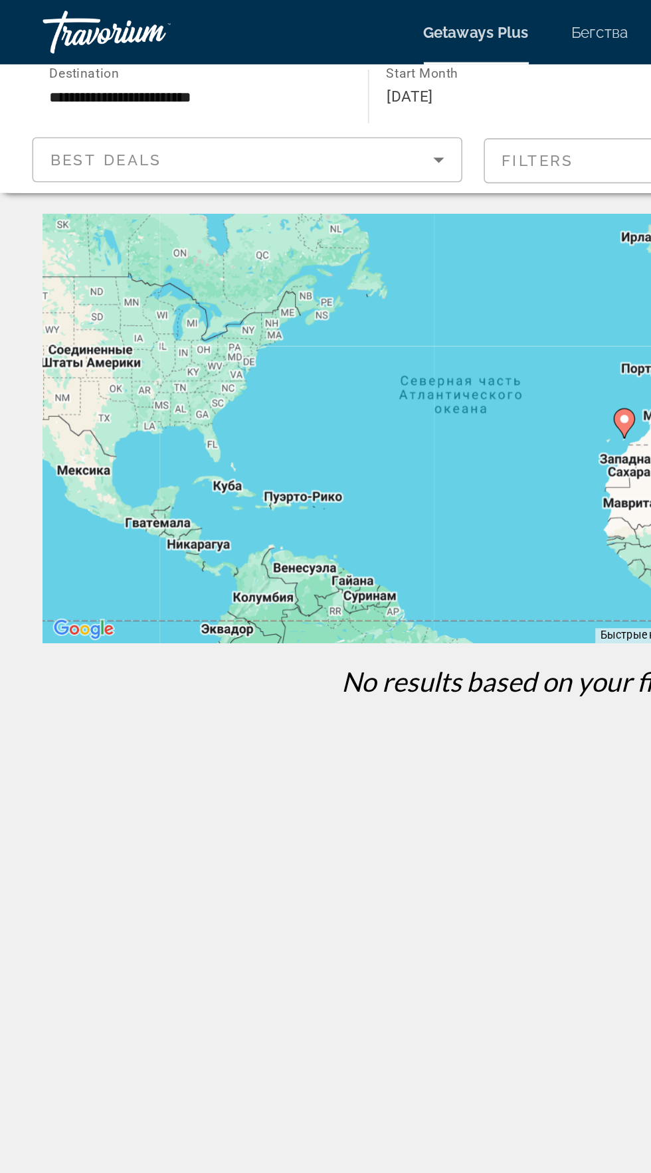
click at [348, 63] on div "[DATE]" at bounding box center [325, 60] width 173 height 16
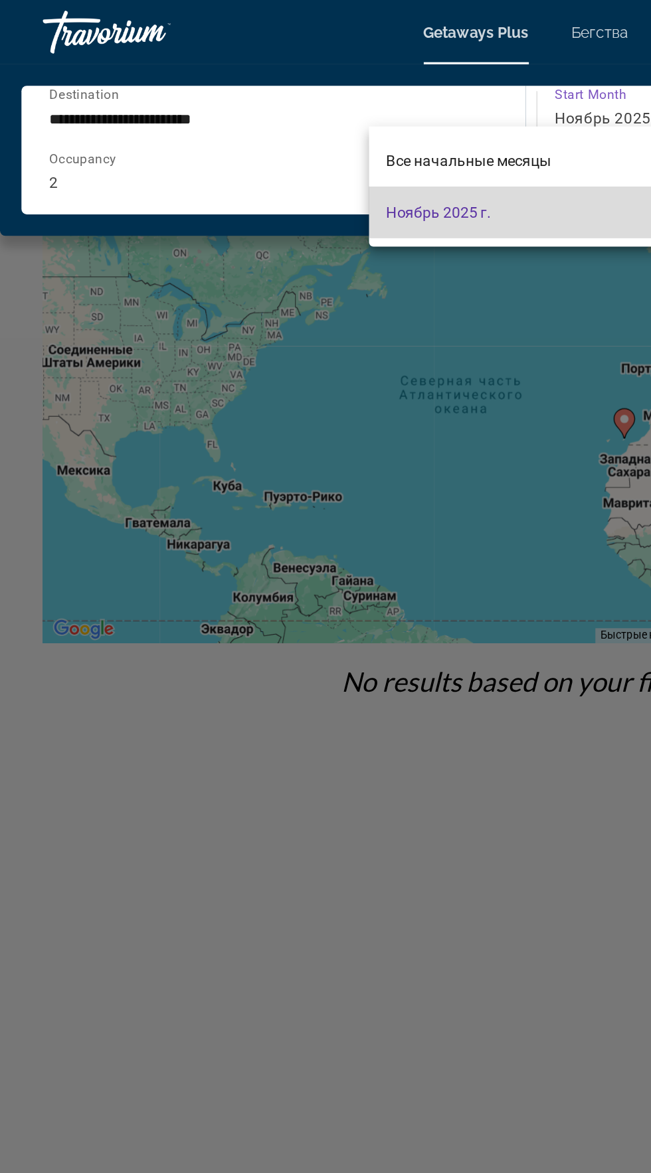
click at [329, 129] on mat-option "Ноябрь 2025 г." at bounding box center [328, 132] width 201 height 32
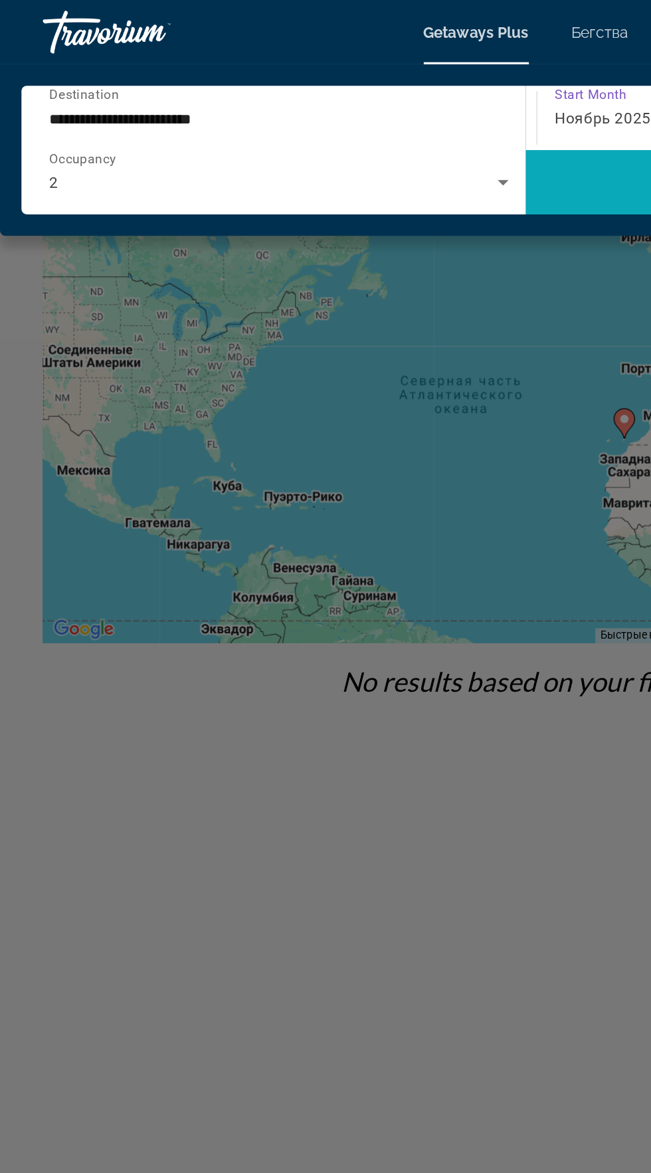
click at [367, 108] on span "Search widget" at bounding box center [481, 113] width 312 height 32
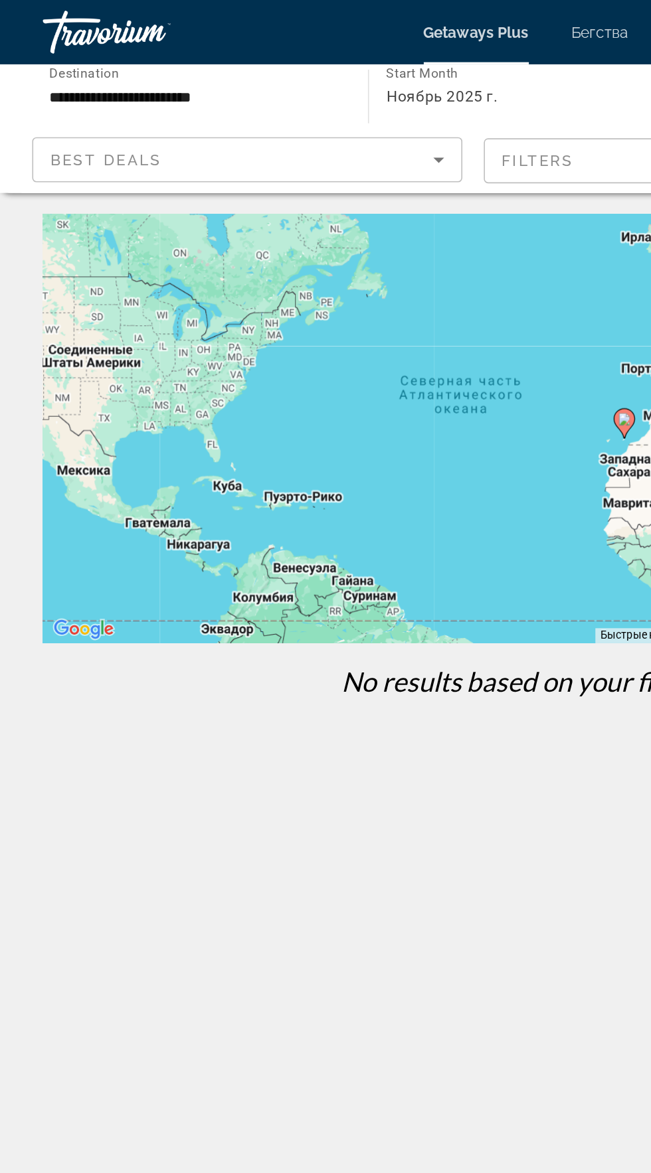
click at [347, 100] on mat-form-field "Filters" at bounding box center [432, 100] width 266 height 28
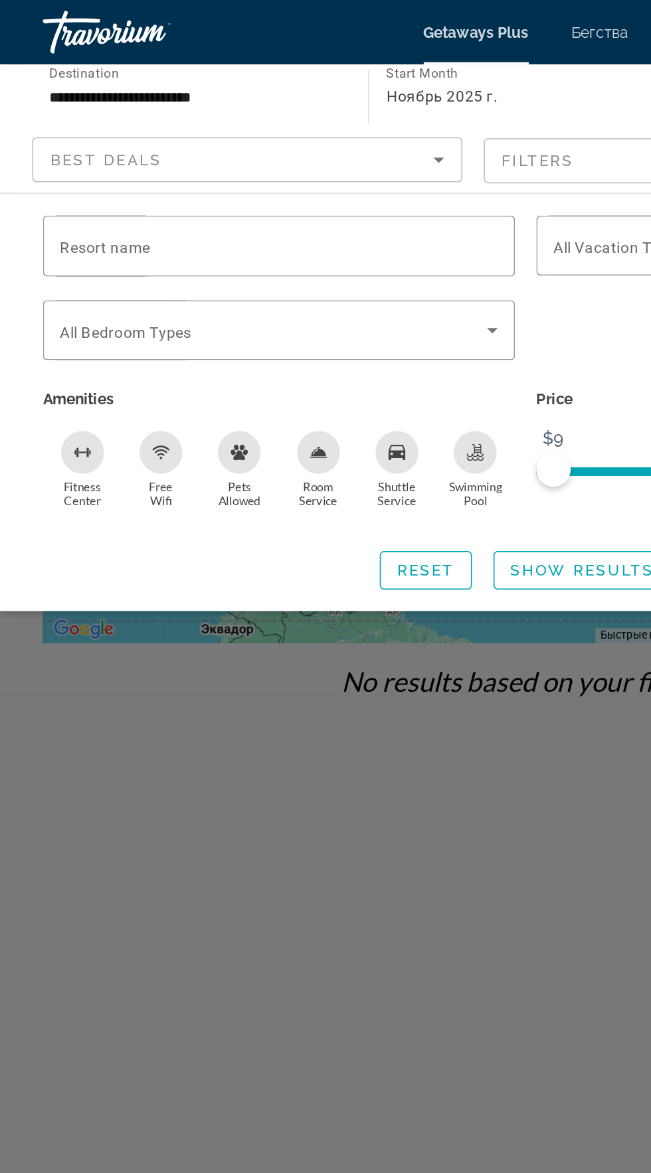
click at [303, 56] on span "Ноябрь 2025 г." at bounding box center [273, 59] width 69 height 11
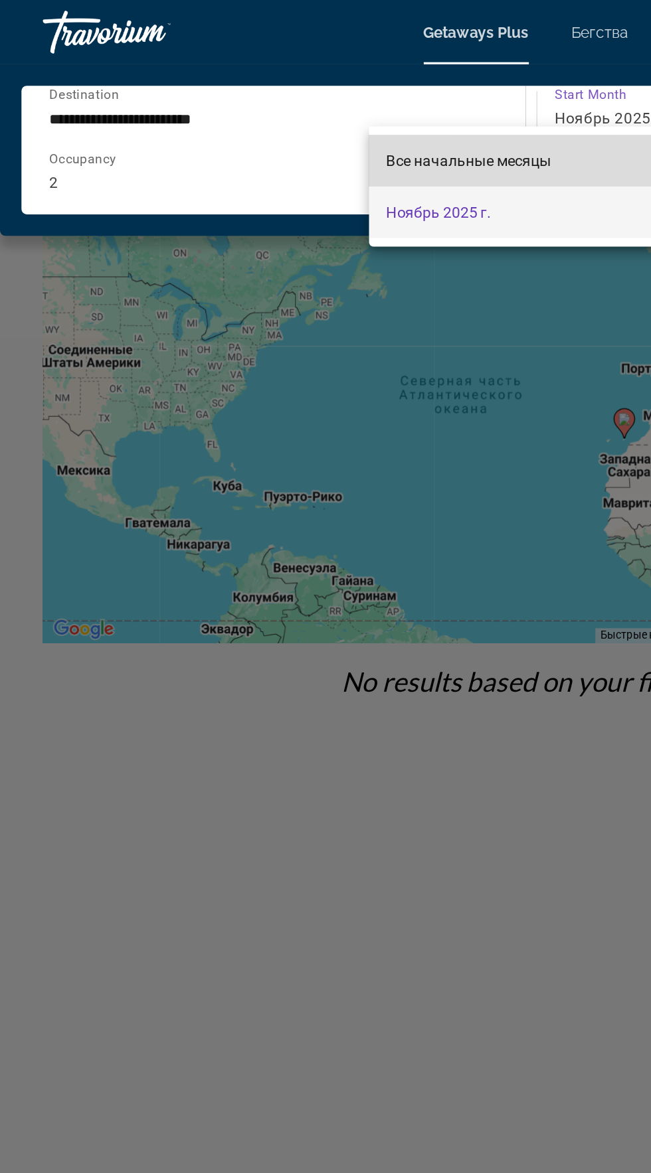
click at [301, 98] on font "Все начальные месяцы" at bounding box center [290, 99] width 102 height 11
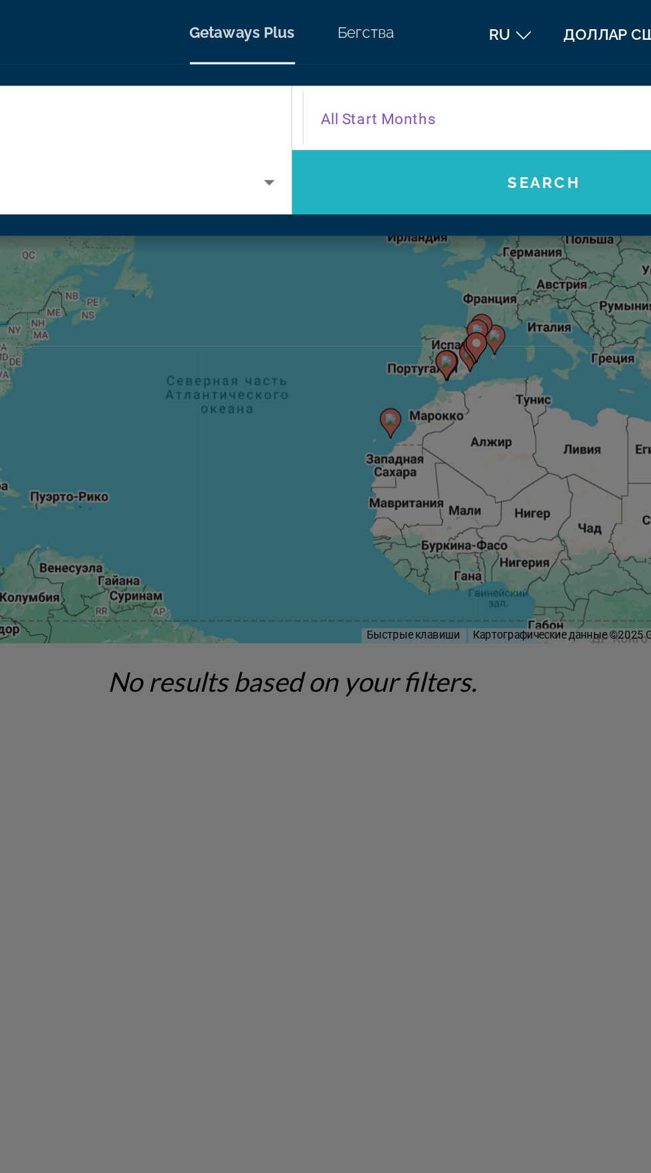
click at [426, 108] on span "Search widget" at bounding box center [481, 113] width 312 height 32
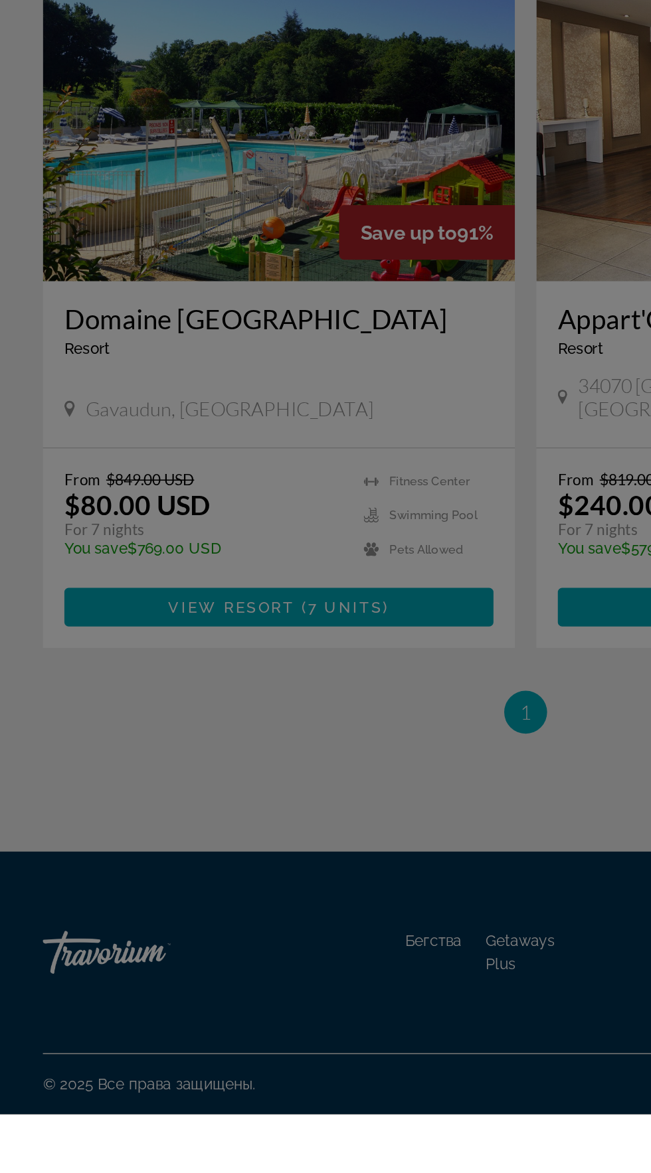
scroll to position [65, 0]
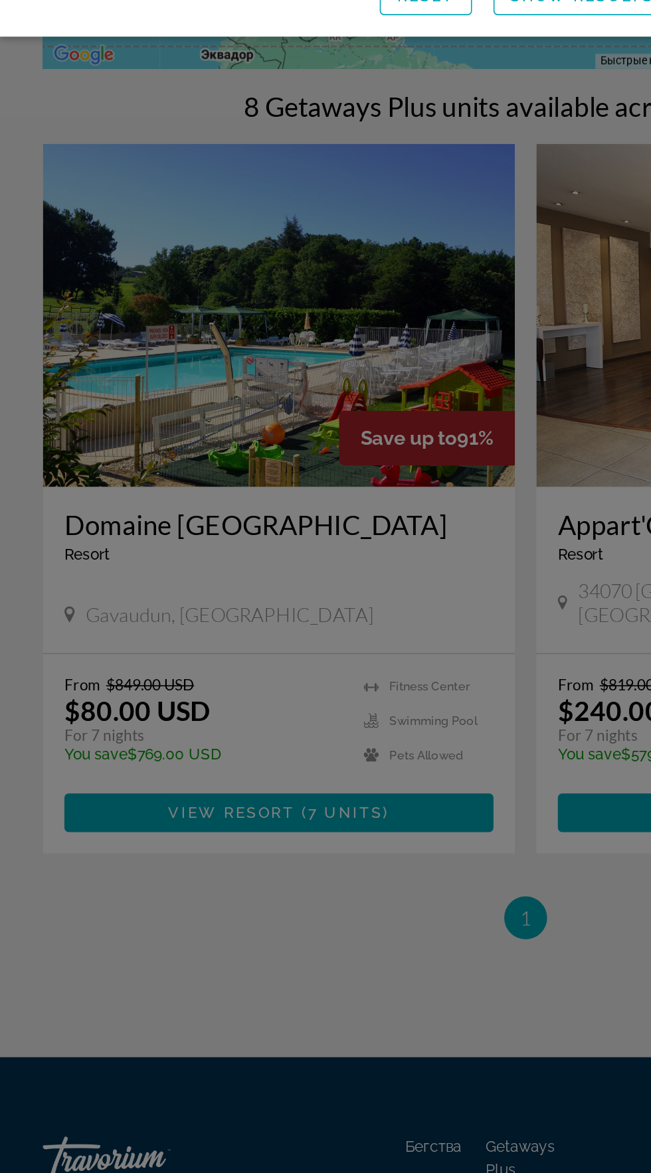
click at [246, 904] on div "Search widget" at bounding box center [325, 686] width 651 height 974
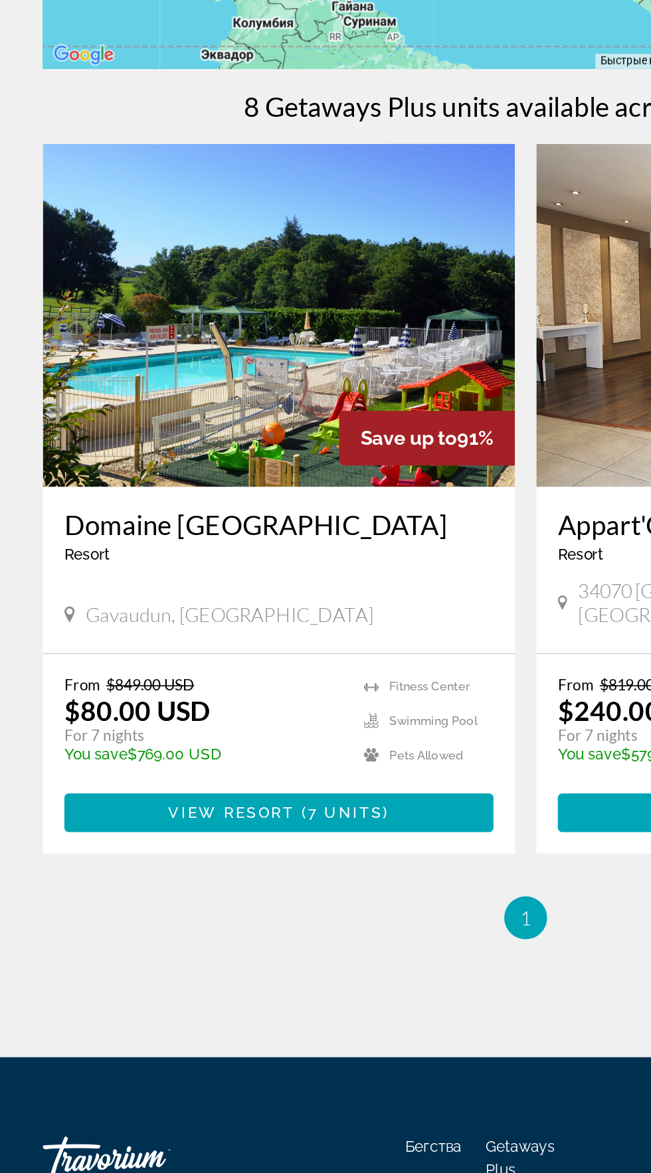
click at [198, 805] on p "For 7 nights" at bounding box center [126, 811] width 172 height 12
click at [192, 854] on span "7 units" at bounding box center [214, 859] width 46 height 11
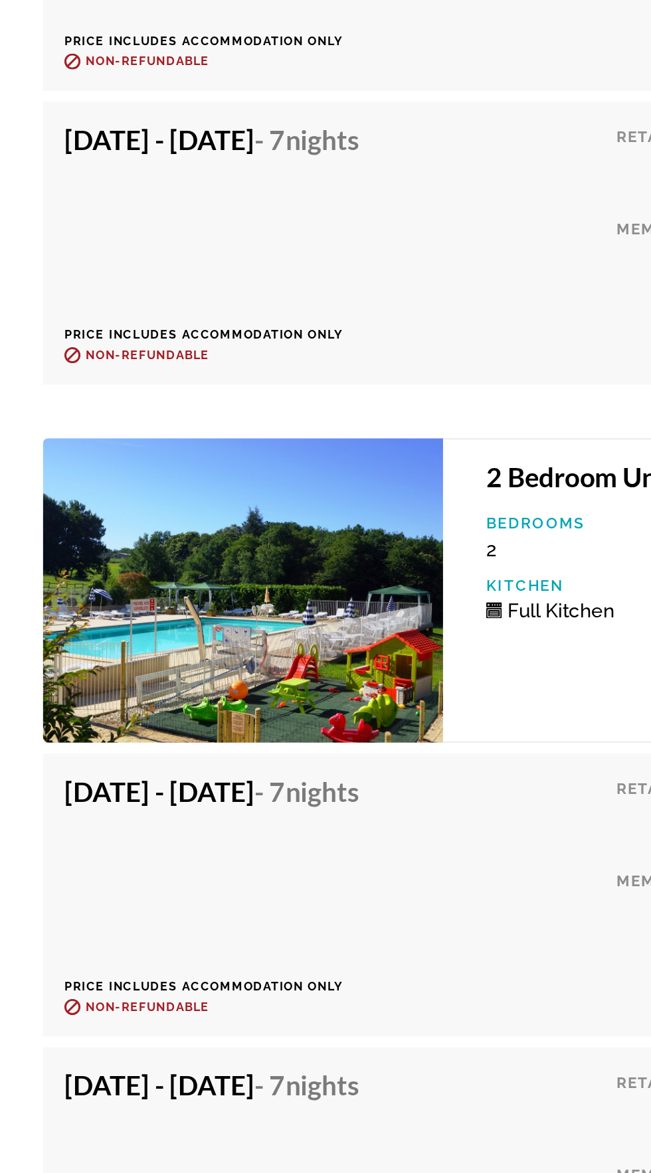
scroll to position [2890, 0]
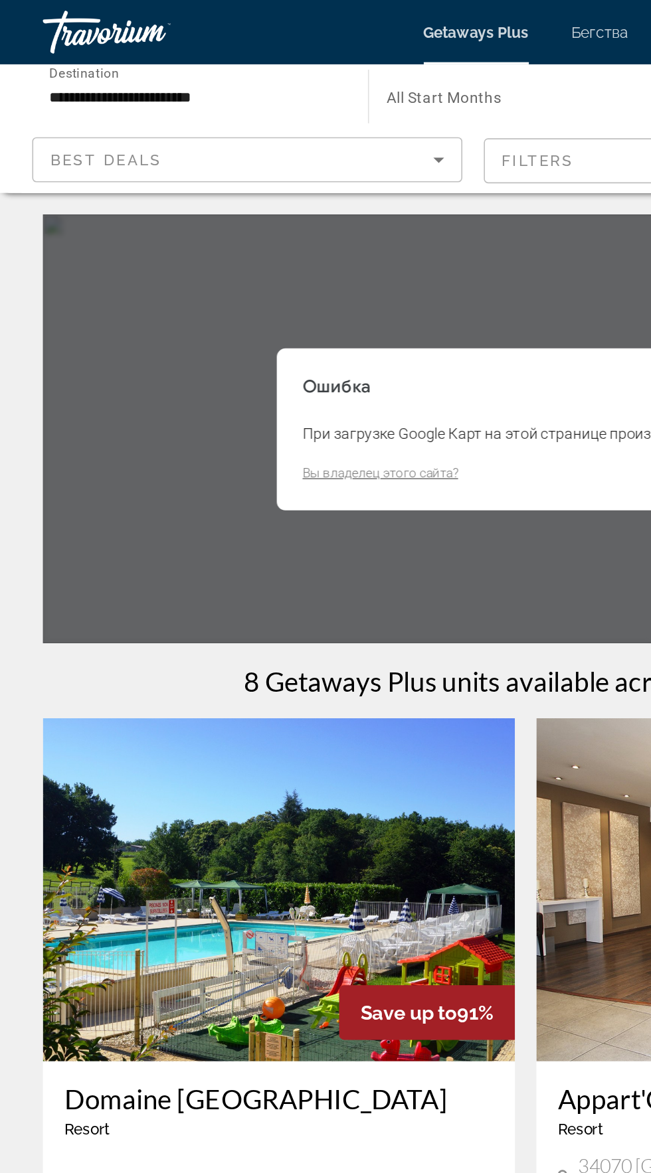
click at [210, 91] on div "Best Deals" at bounding box center [149, 99] width 237 height 16
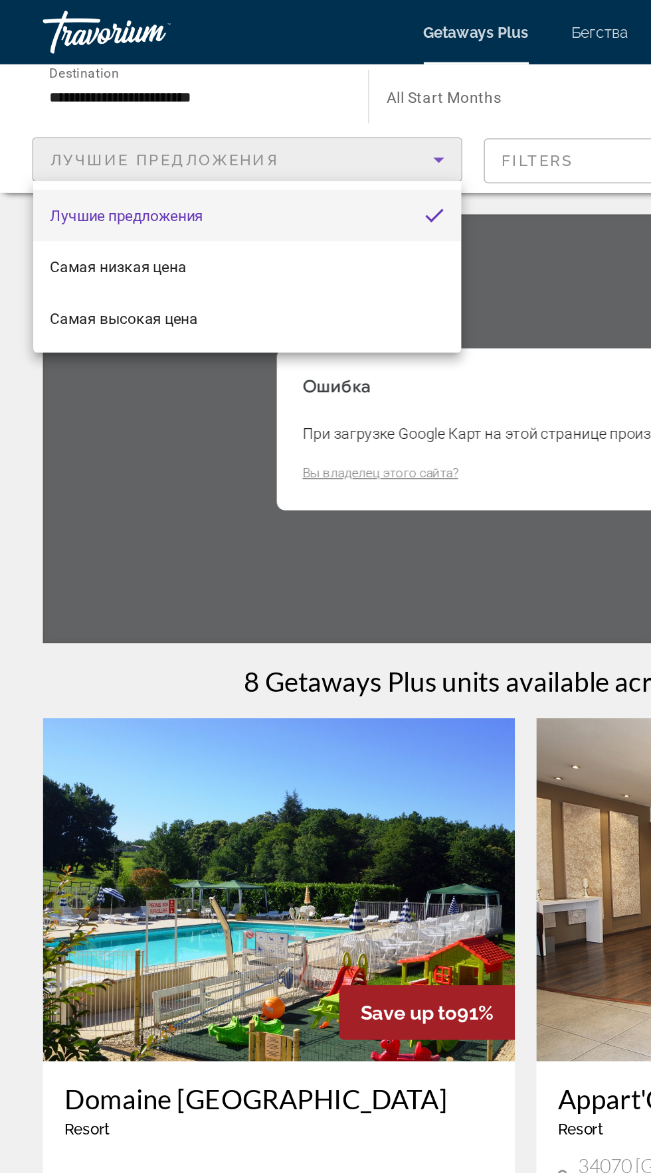
click at [177, 72] on div at bounding box center [325, 586] width 651 height 1173
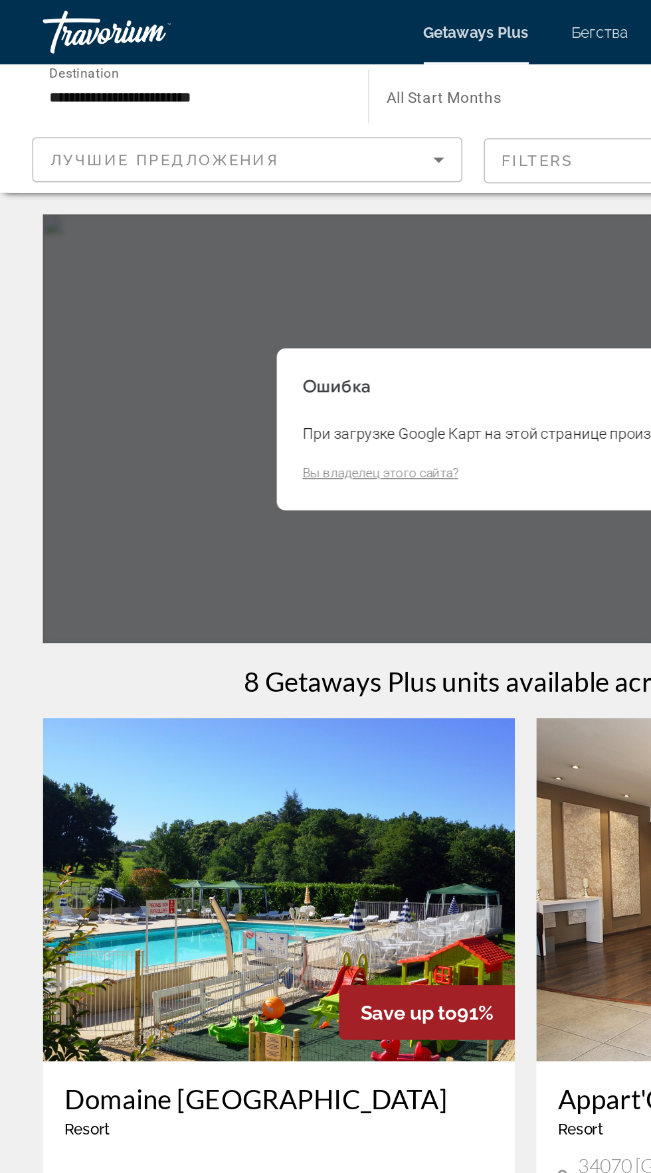
click at [169, 57] on input "**********" at bounding box center [121, 60] width 180 height 16
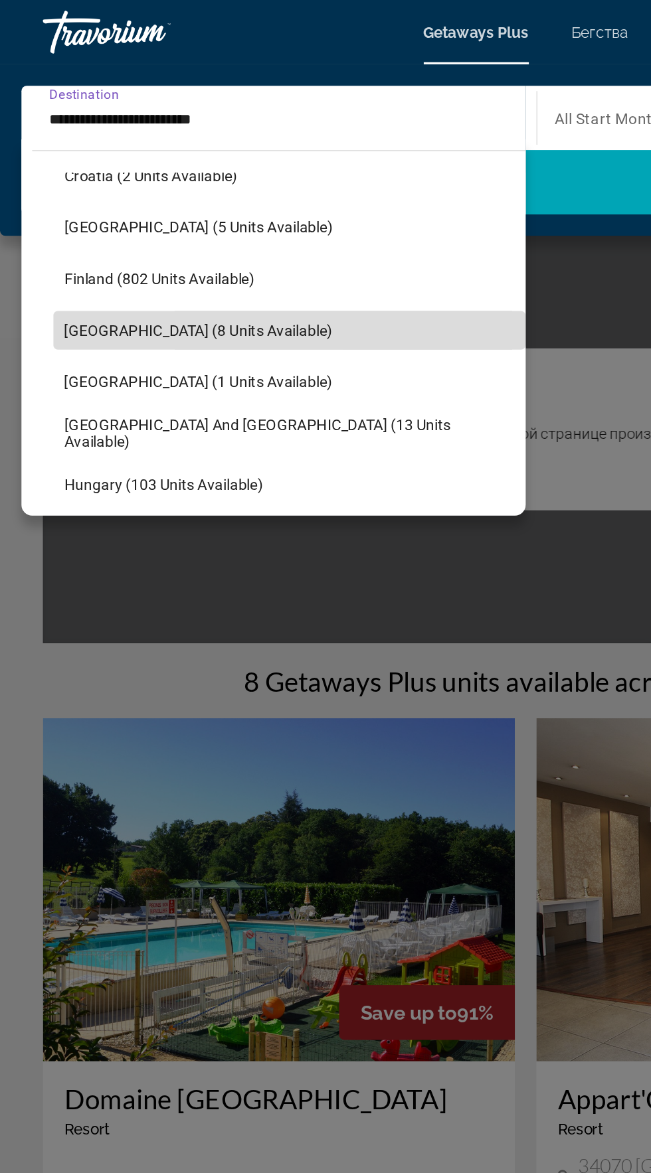
scroll to position [282, 0]
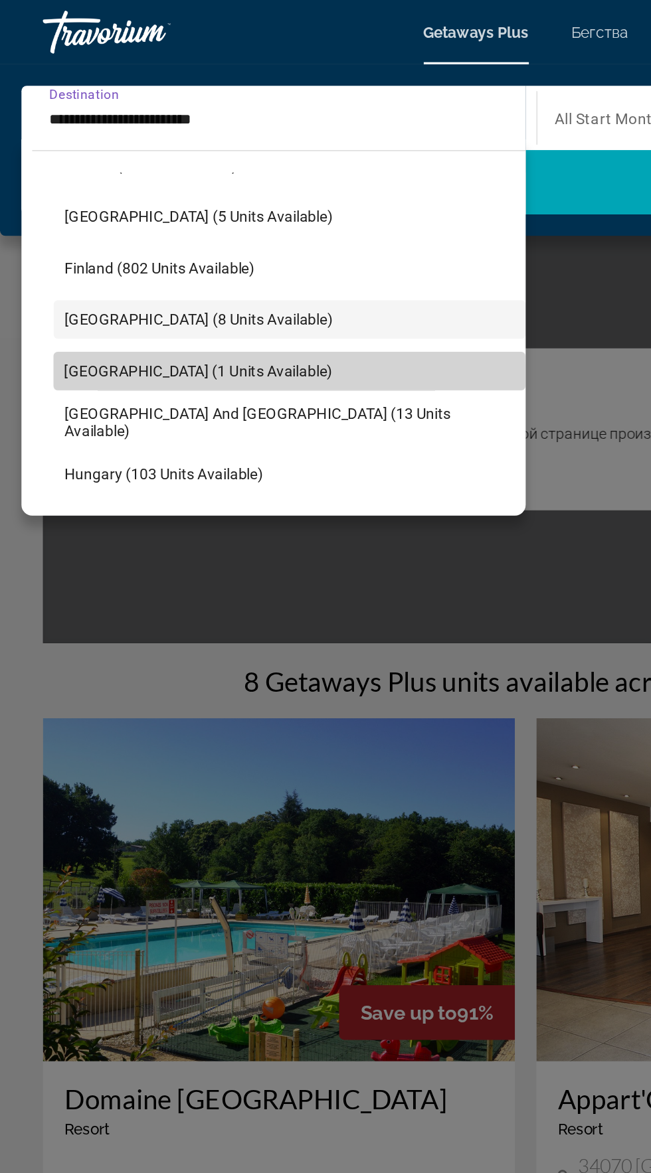
click at [88, 236] on span "Search widget" at bounding box center [179, 230] width 292 height 32
type input "**********"
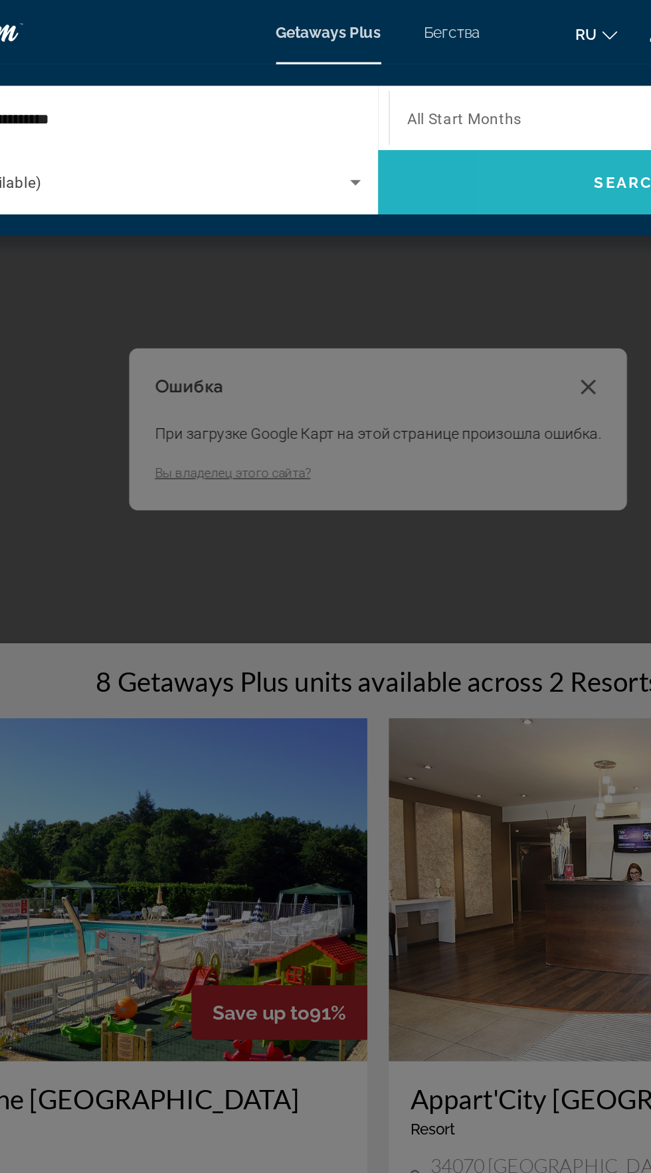
click at [460, 120] on span "Search widget" at bounding box center [481, 113] width 312 height 32
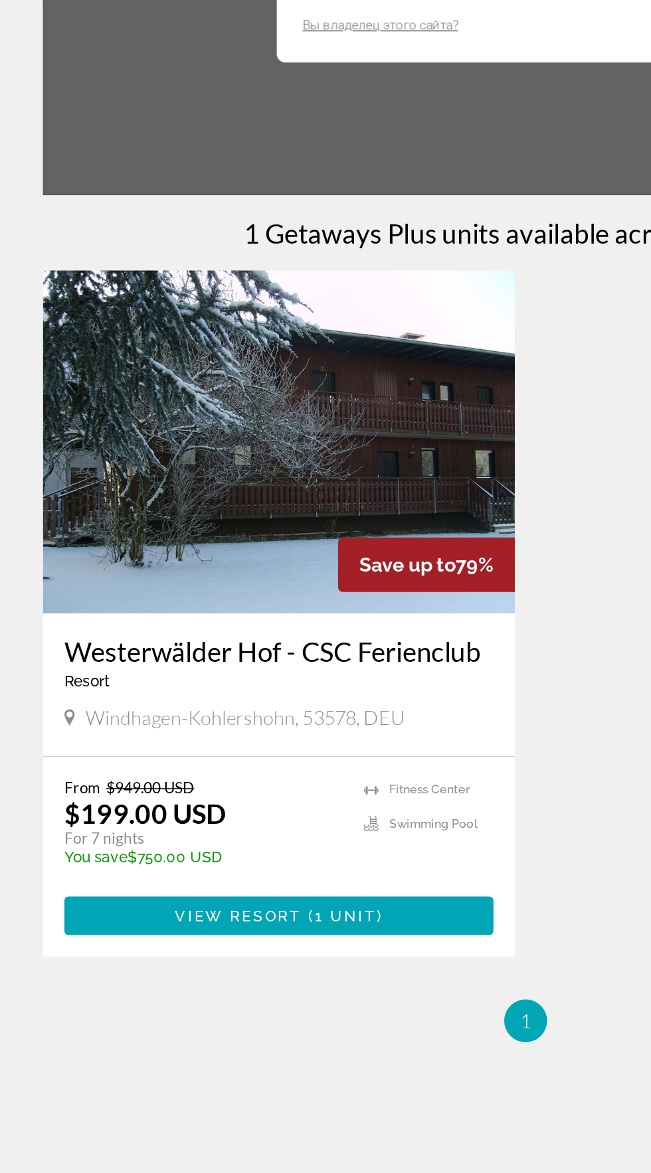
click at [273, 806] on ul "Fitness Center Swimming Pool" at bounding box center [265, 791] width 80 height 63
click at [246, 845] on span "Основное содержание" at bounding box center [173, 845] width 266 height 32
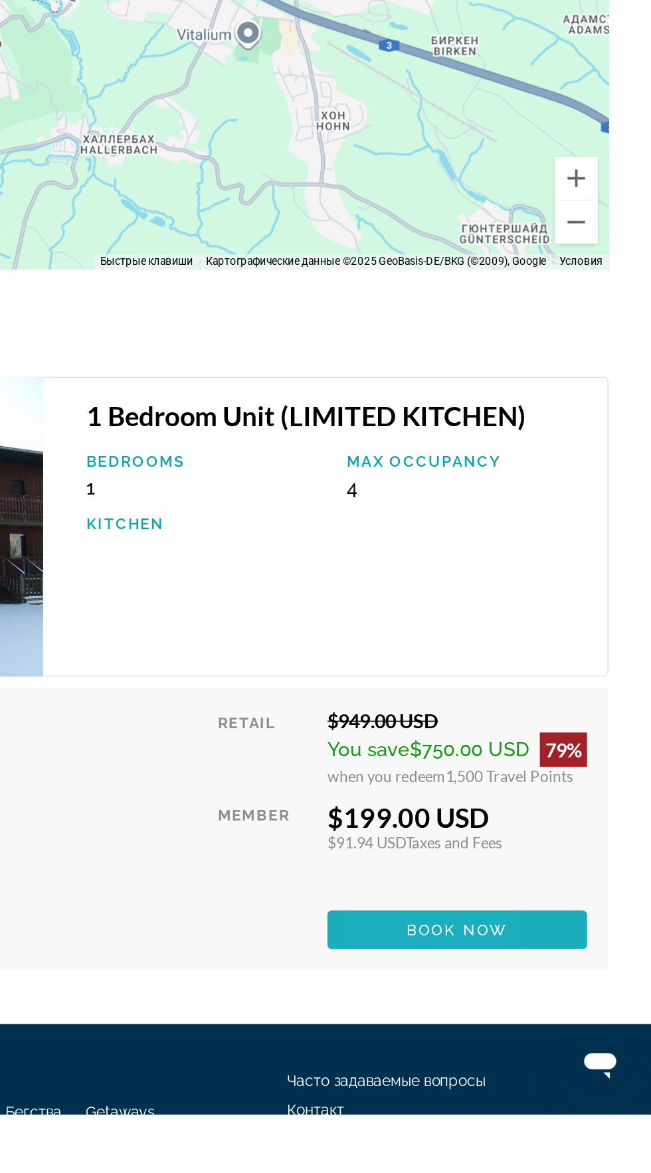
scroll to position [1825, 0]
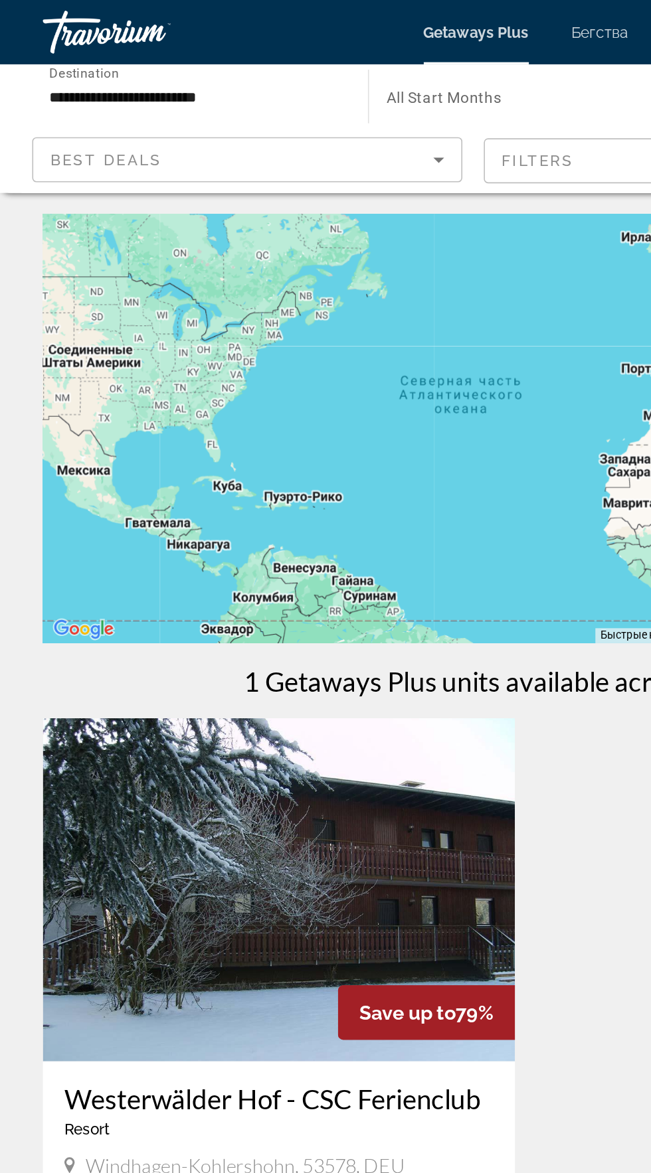
click at [153, 60] on input "**********" at bounding box center [121, 60] width 180 height 16
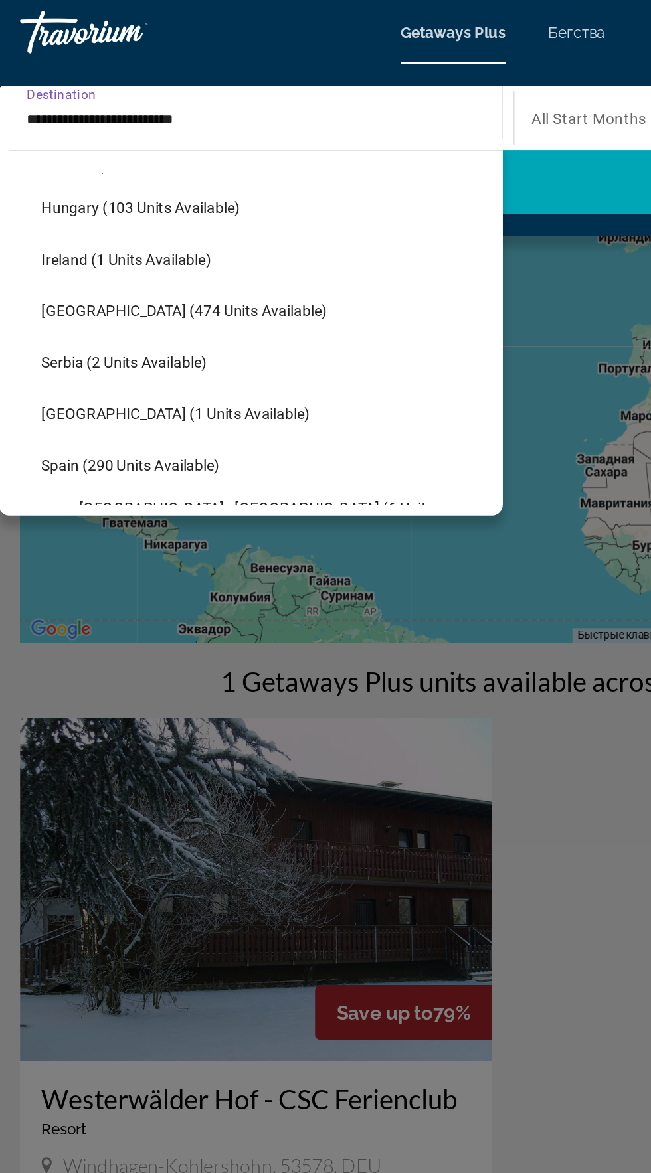
scroll to position [447, 0]
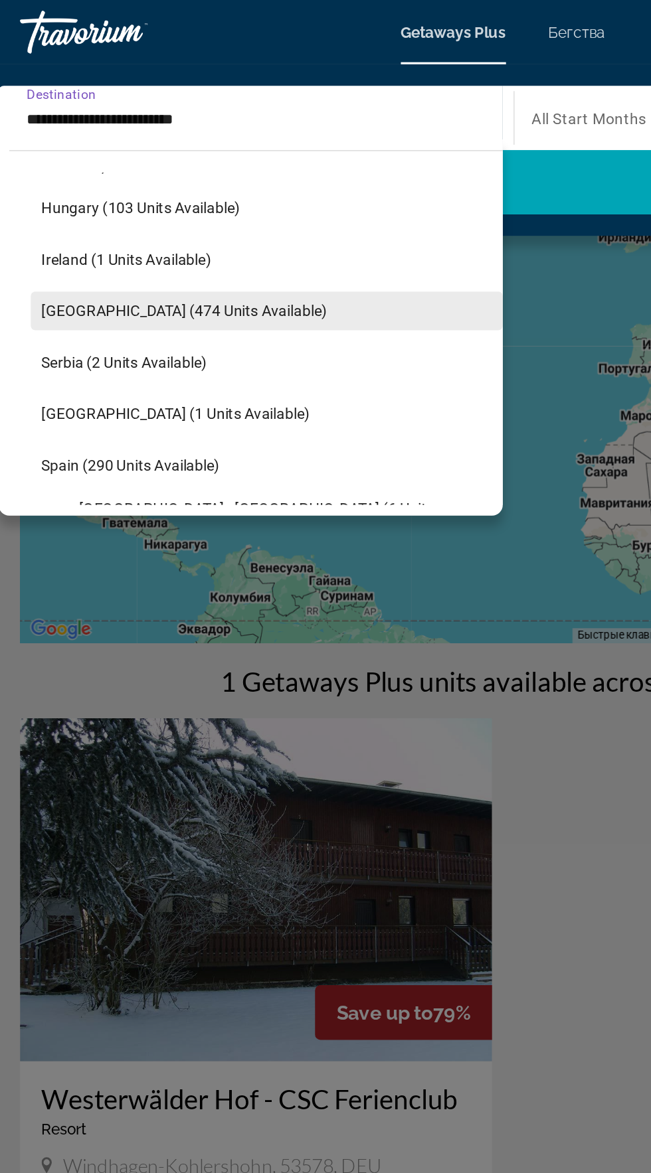
click at [116, 185] on span "Search widget" at bounding box center [179, 193] width 292 height 32
type input "**********"
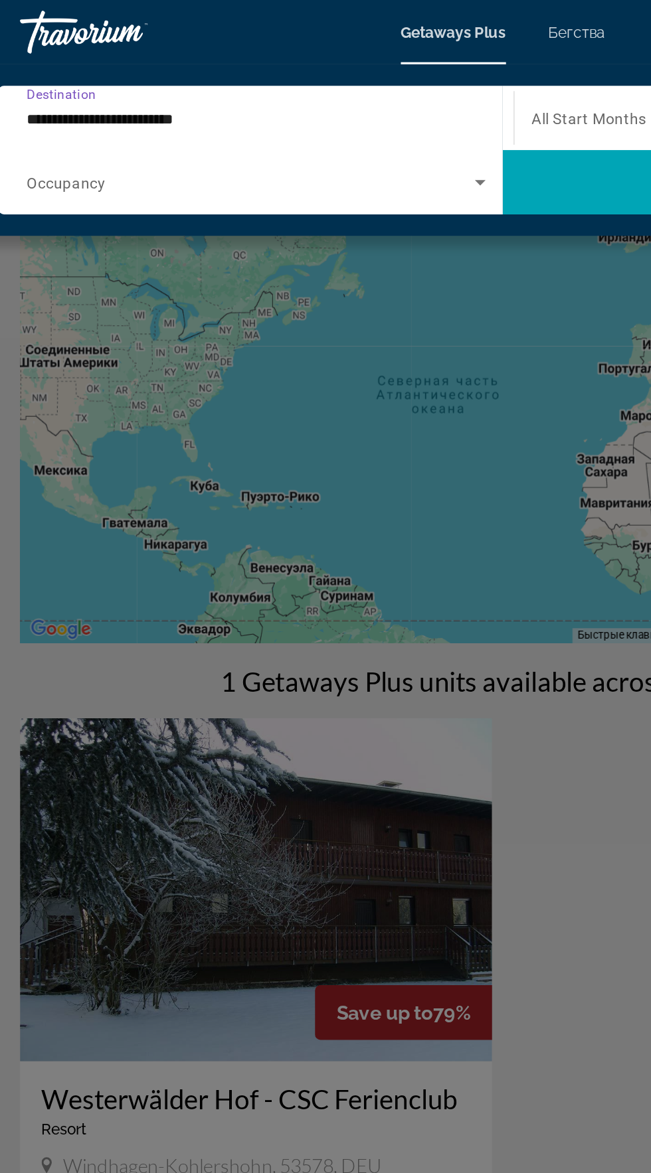
click at [283, 116] on span "Search widget" at bounding box center [170, 113] width 278 height 16
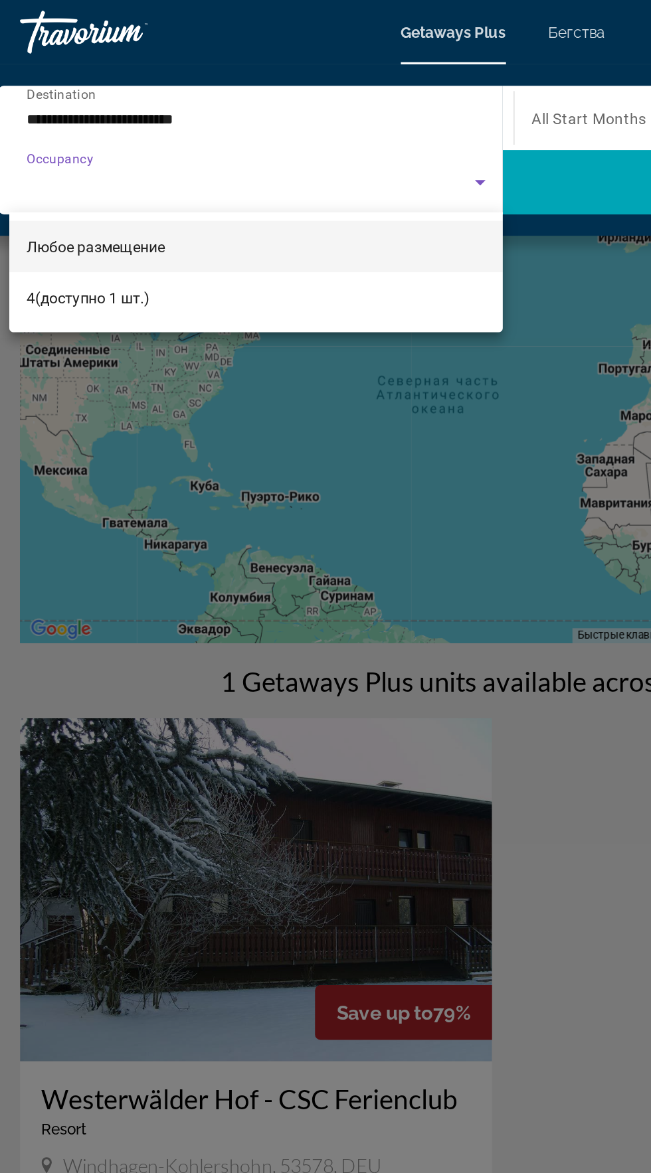
click at [372, 112] on div at bounding box center [325, 586] width 651 height 1173
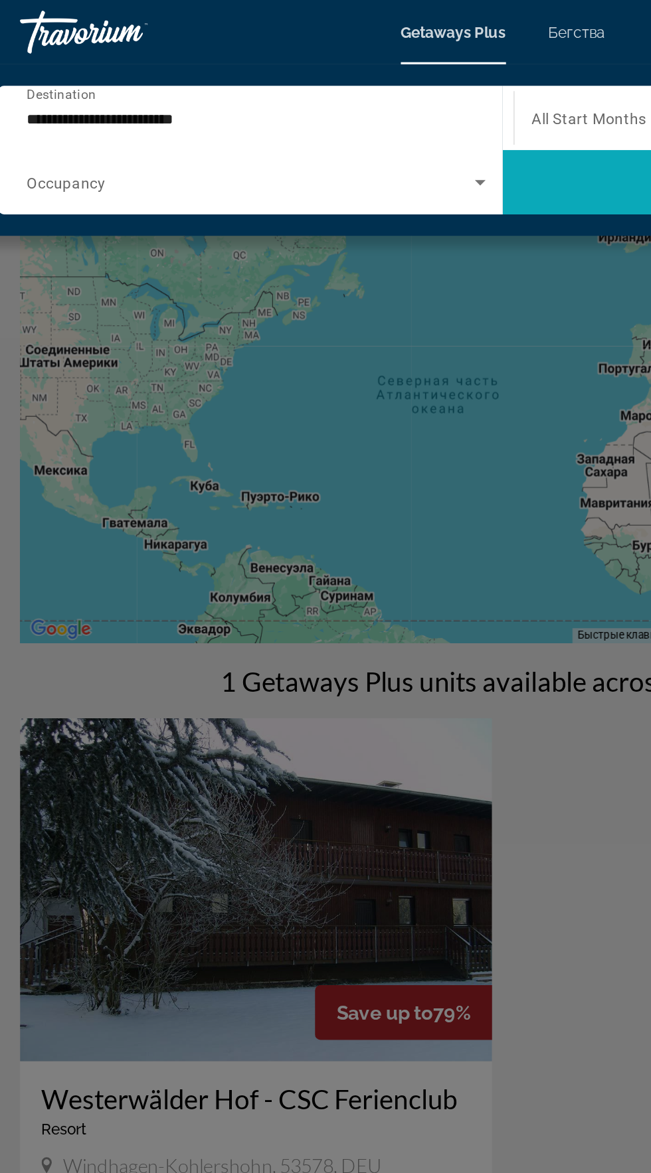
click at [369, 118] on span "Search widget" at bounding box center [481, 113] width 312 height 32
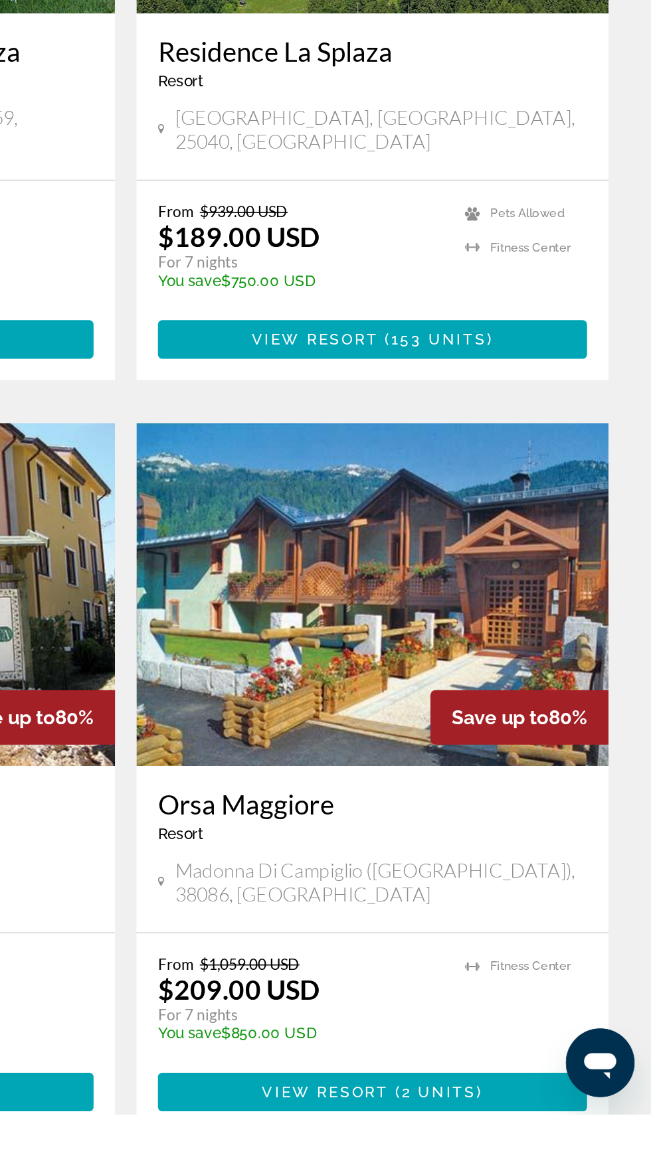
scroll to position [2100, 0]
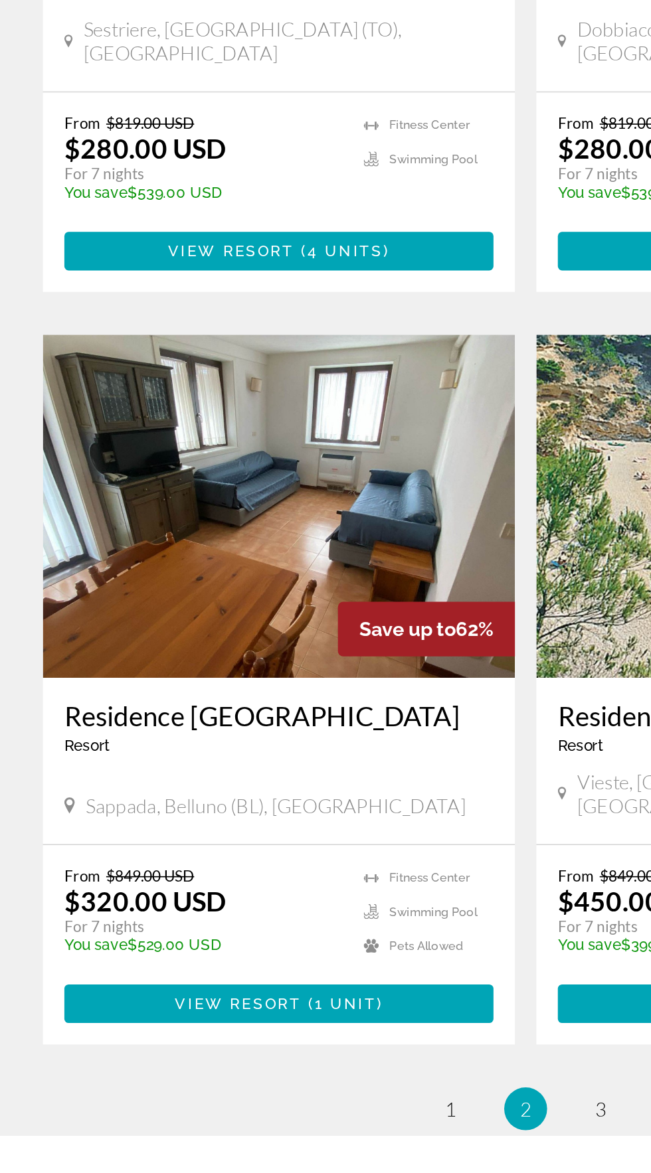
scroll to position [2099, 0]
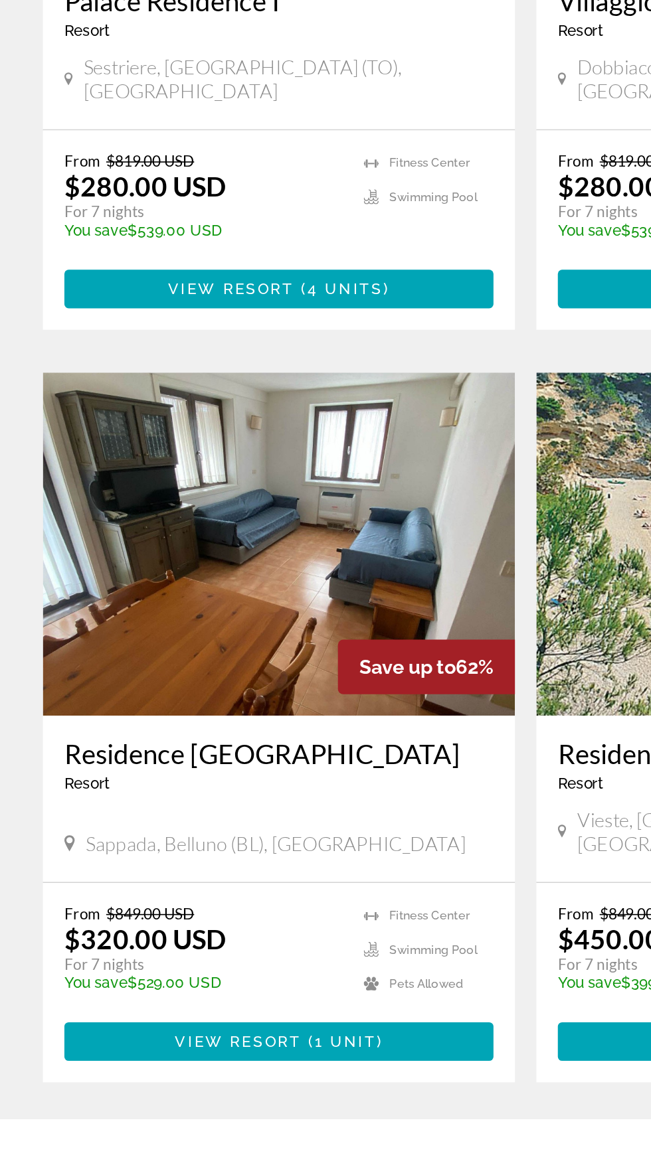
click at [372, 1173] on span "3" at bounding box center [372, 1190] width 7 height 15
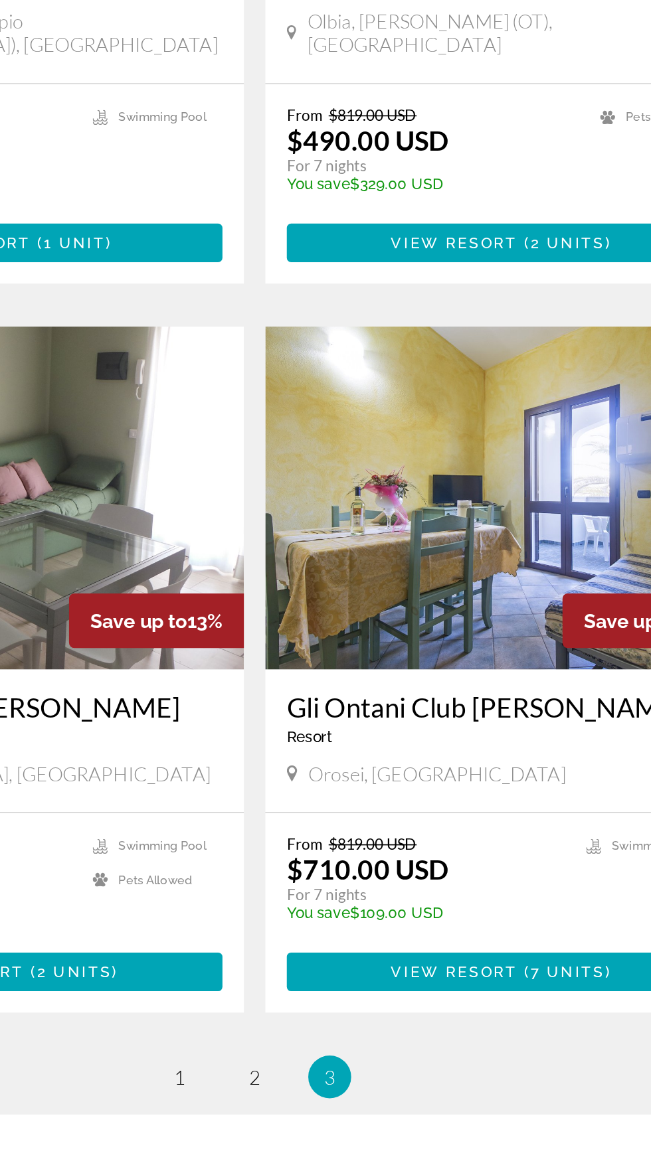
scroll to position [712, 0]
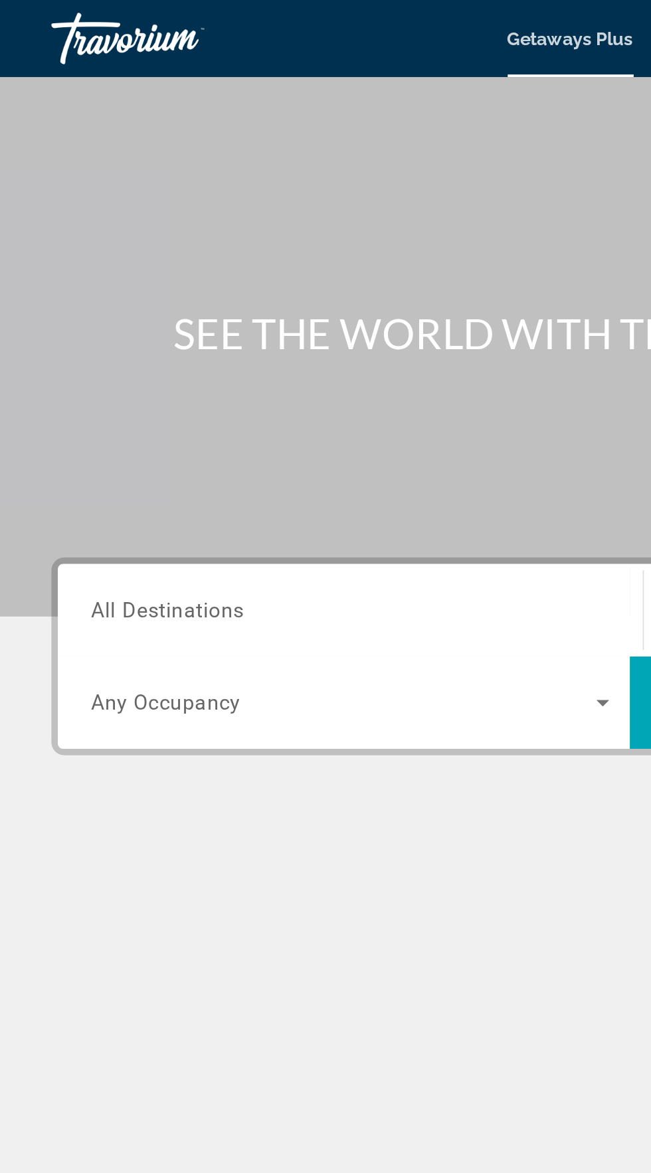
click at [153, 313] on input "Destination All Destinations" at bounding box center [181, 316] width 268 height 16
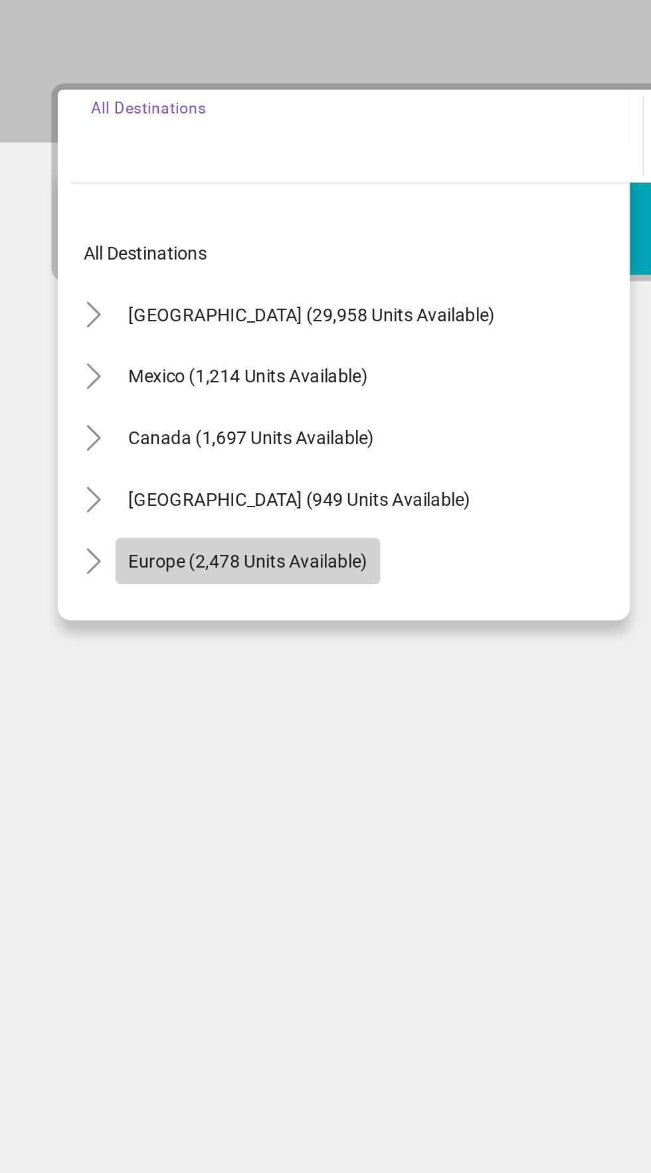
click at [132, 537] on span "Europe (2,478 units available)" at bounding box center [128, 535] width 124 height 11
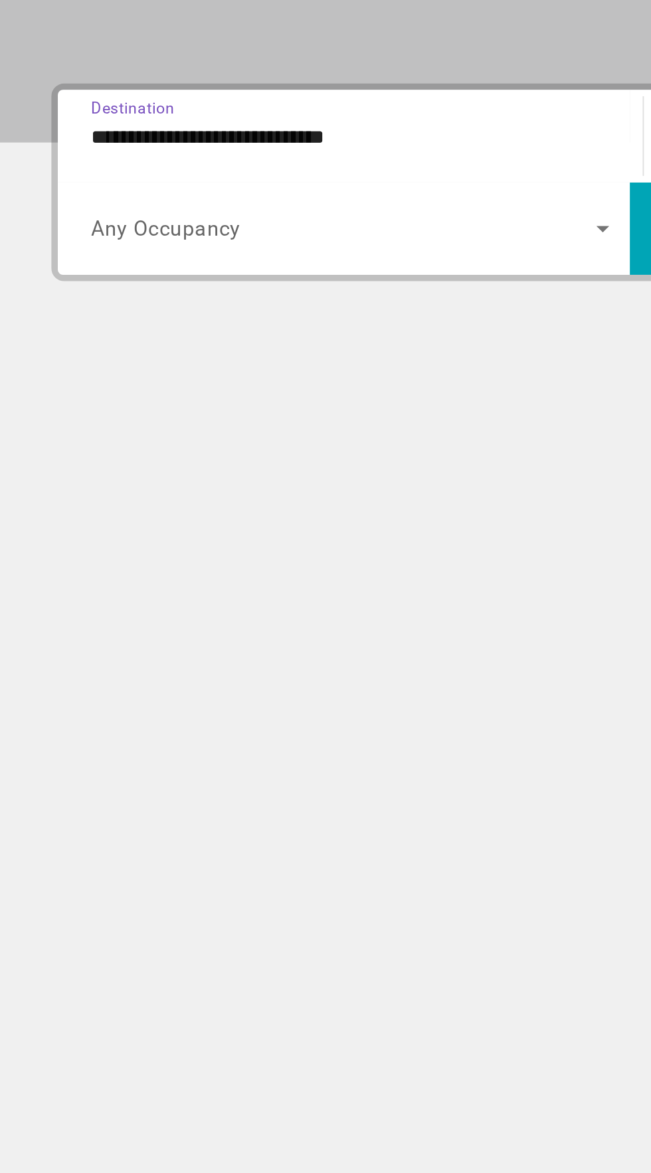
click at [189, 319] on input "**********" at bounding box center [181, 316] width 268 height 16
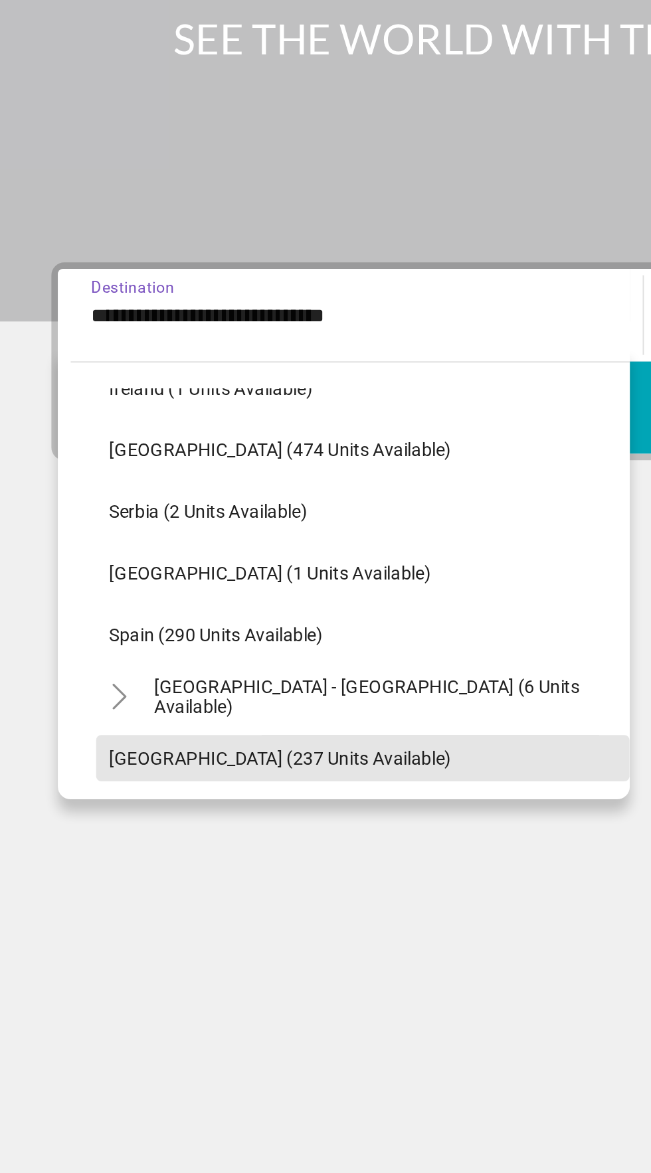
scroll to position [500, 0]
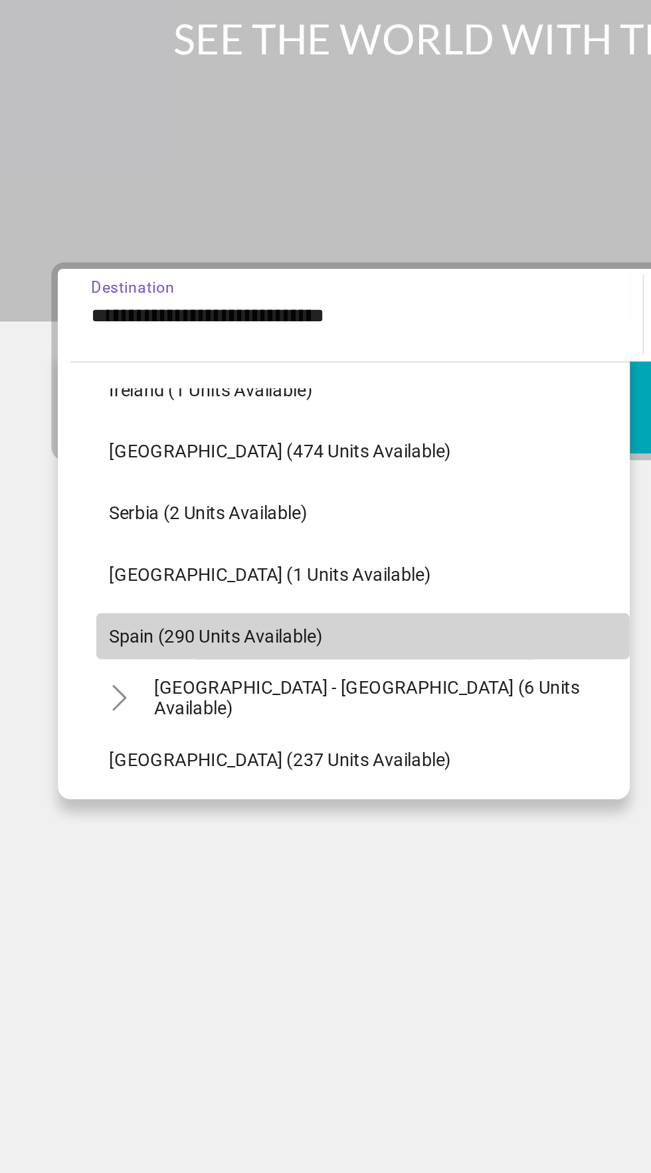
click at [170, 481] on span "Search widget" at bounding box center [188, 481] width 276 height 32
type input "**********"
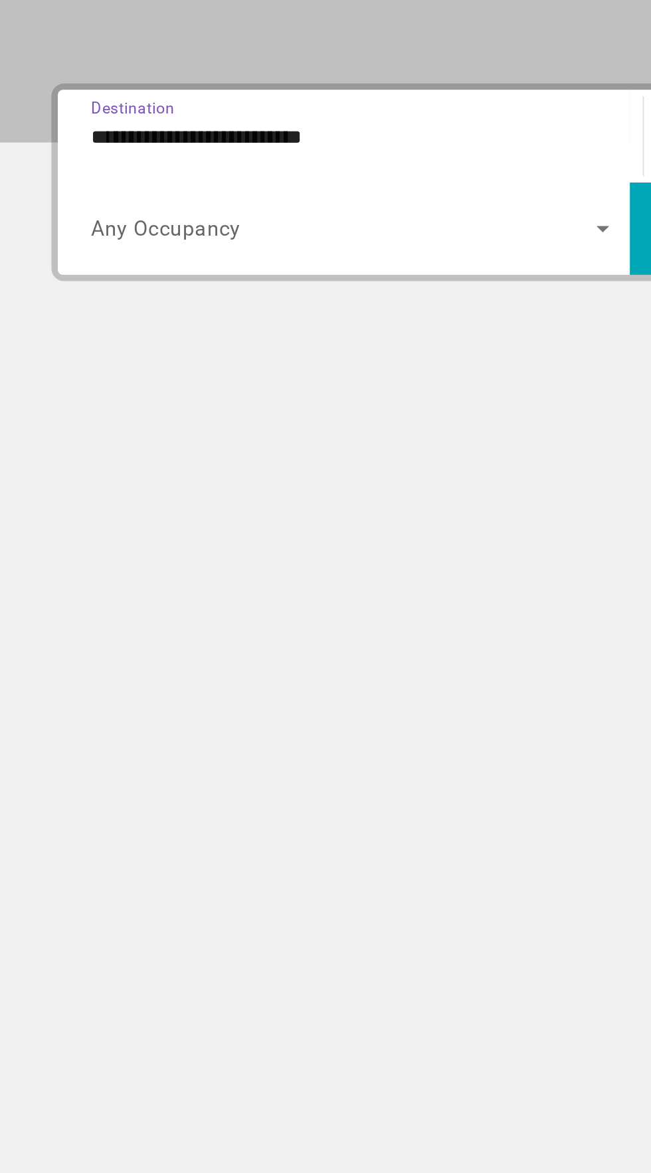
click at [220, 364] on span "Search widget" at bounding box center [177, 363] width 261 height 16
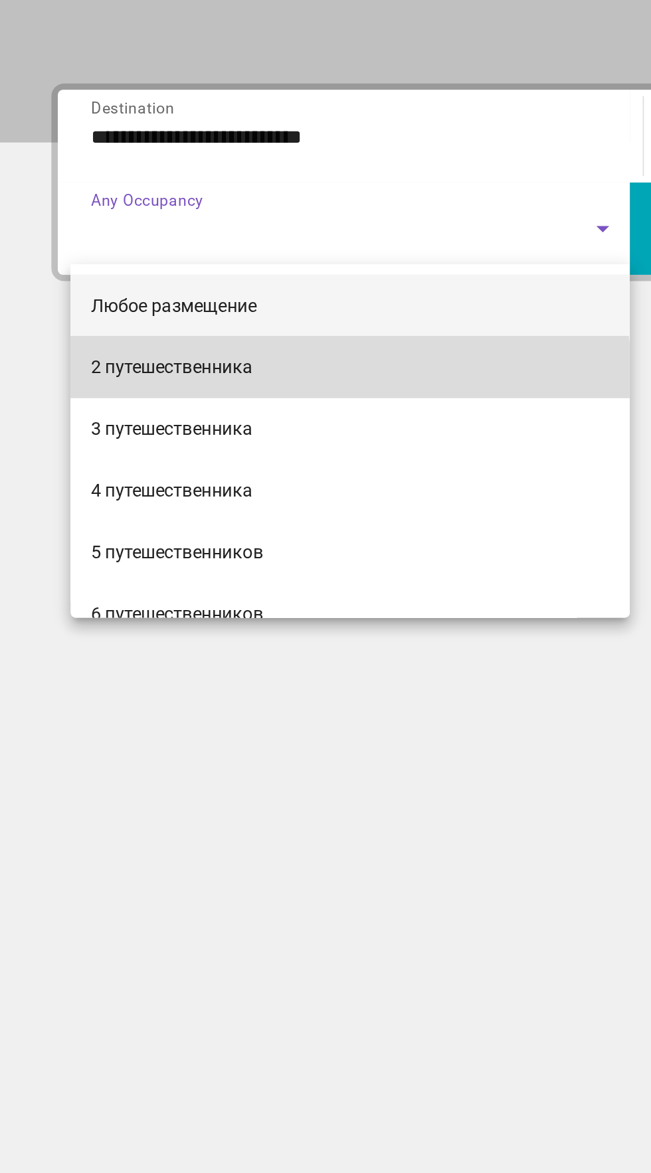
click at [133, 444] on mat-option "2 путешественника" at bounding box center [181, 435] width 289 height 32
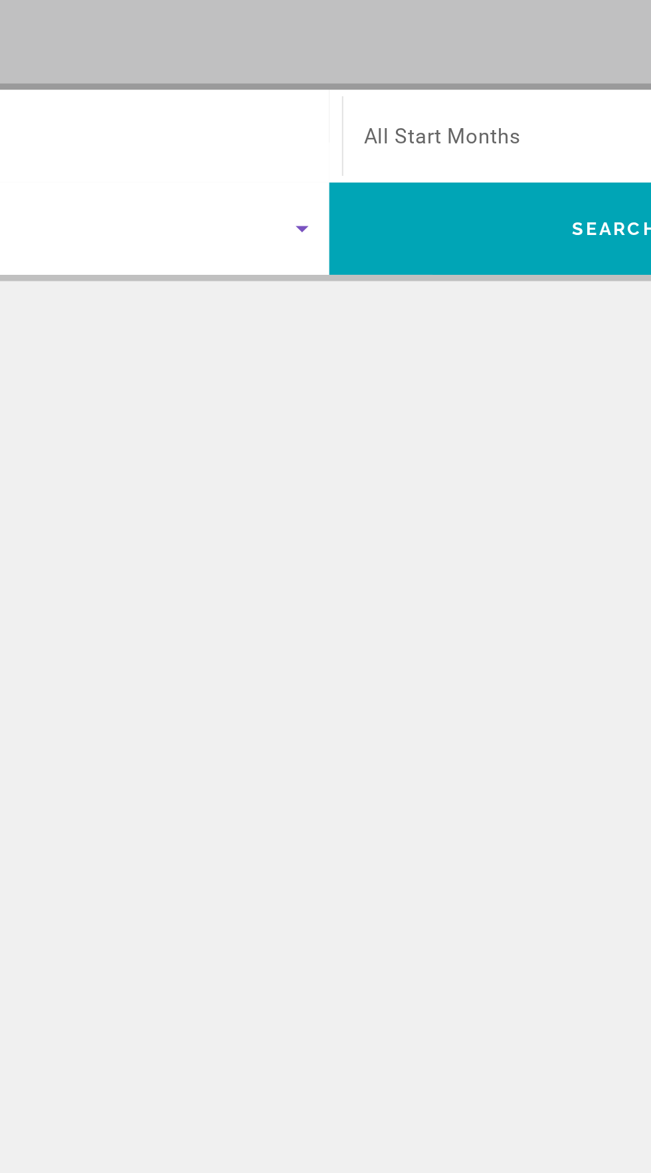
click at [422, 319] on span "All Start Months" at bounding box center [383, 315] width 81 height 13
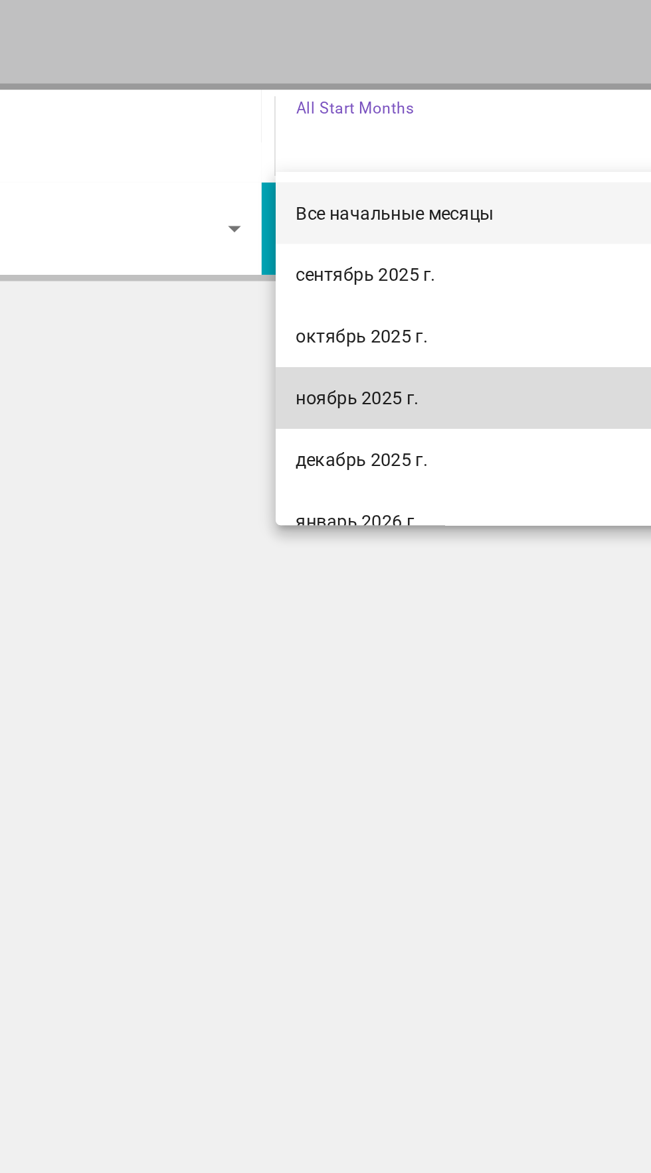
click at [405, 446] on font "ноябрь 2025 г." at bounding box center [375, 451] width 64 height 11
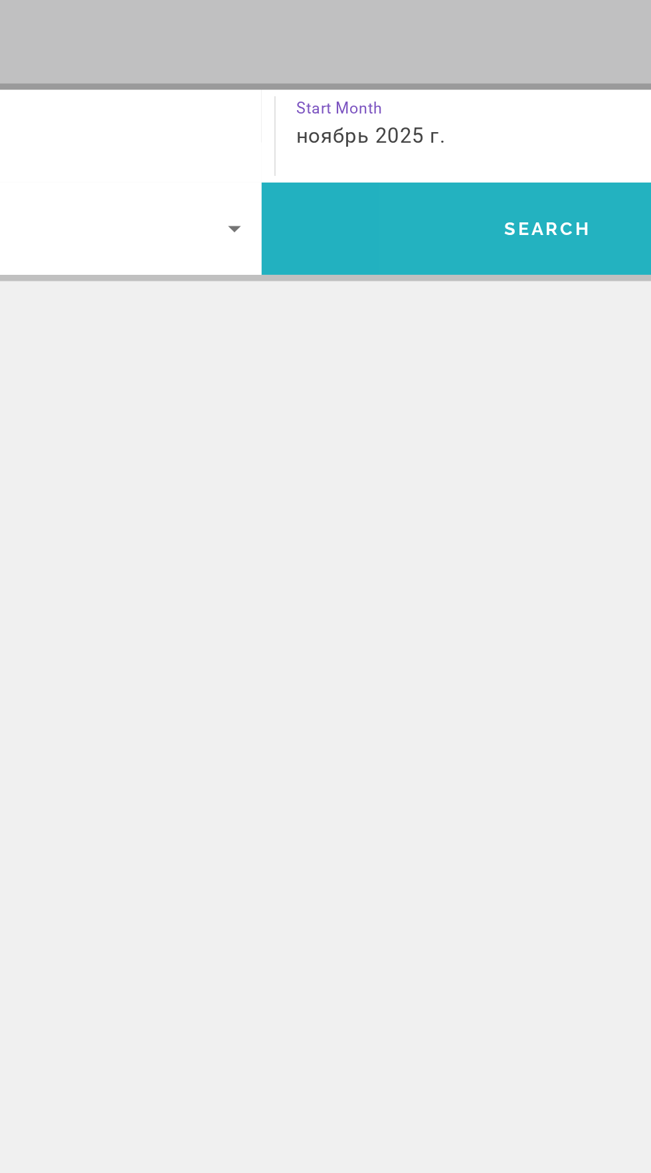
click at [461, 362] on span "Search" at bounding box center [473, 363] width 45 height 11
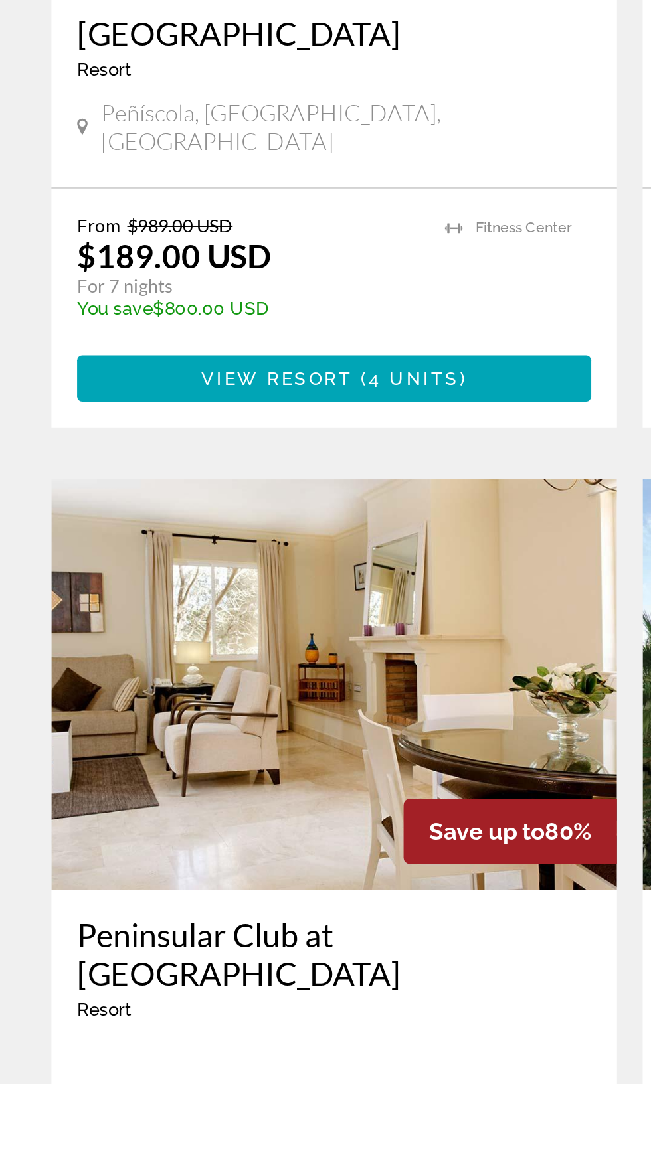
scroll to position [983, 0]
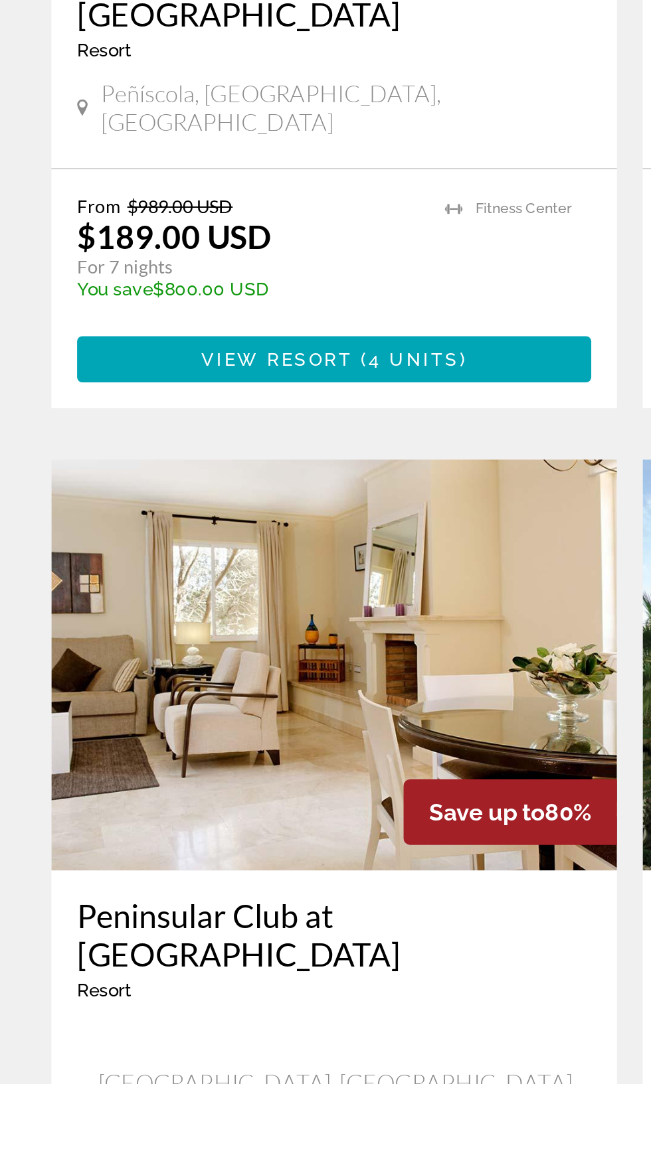
click at [220, 1076] on div "Peninsular Club at [GEOGRAPHIC_DATA] - This is an adults only resort" at bounding box center [173, 1108] width 266 height 64
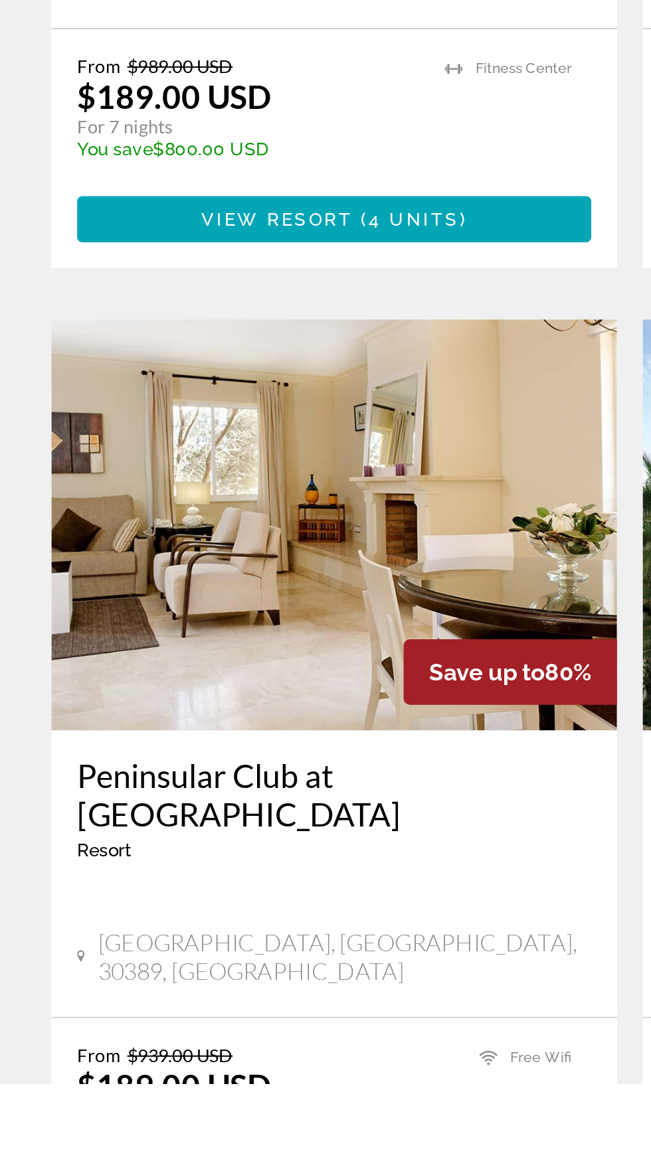
scroll to position [1067, 0]
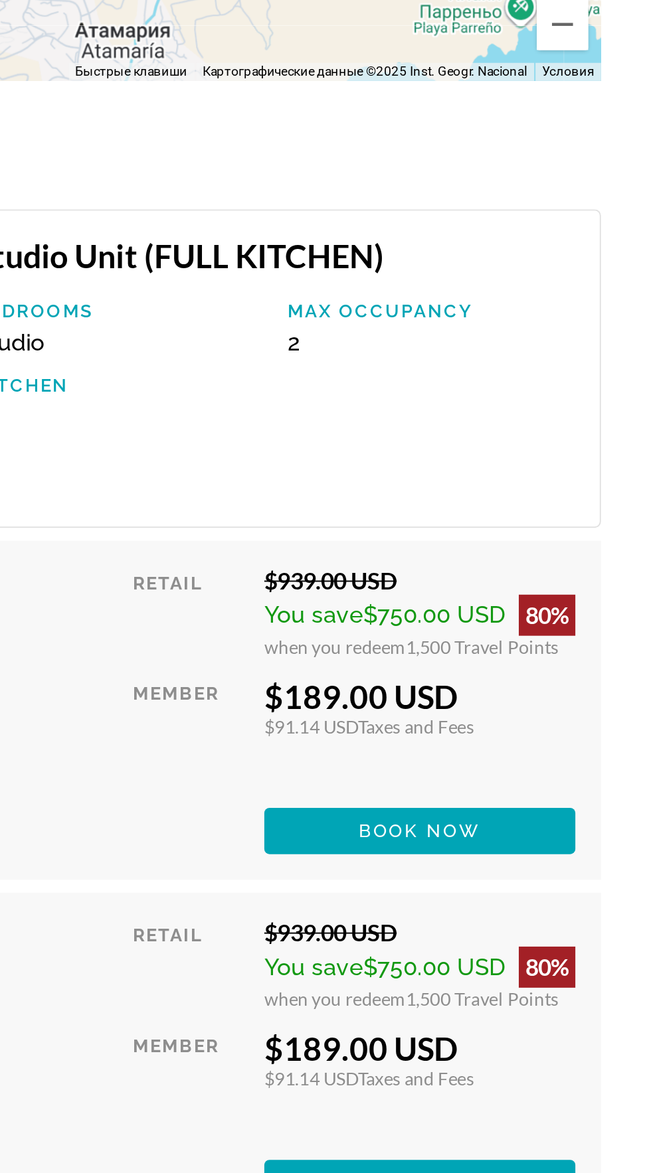
scroll to position [2280, 0]
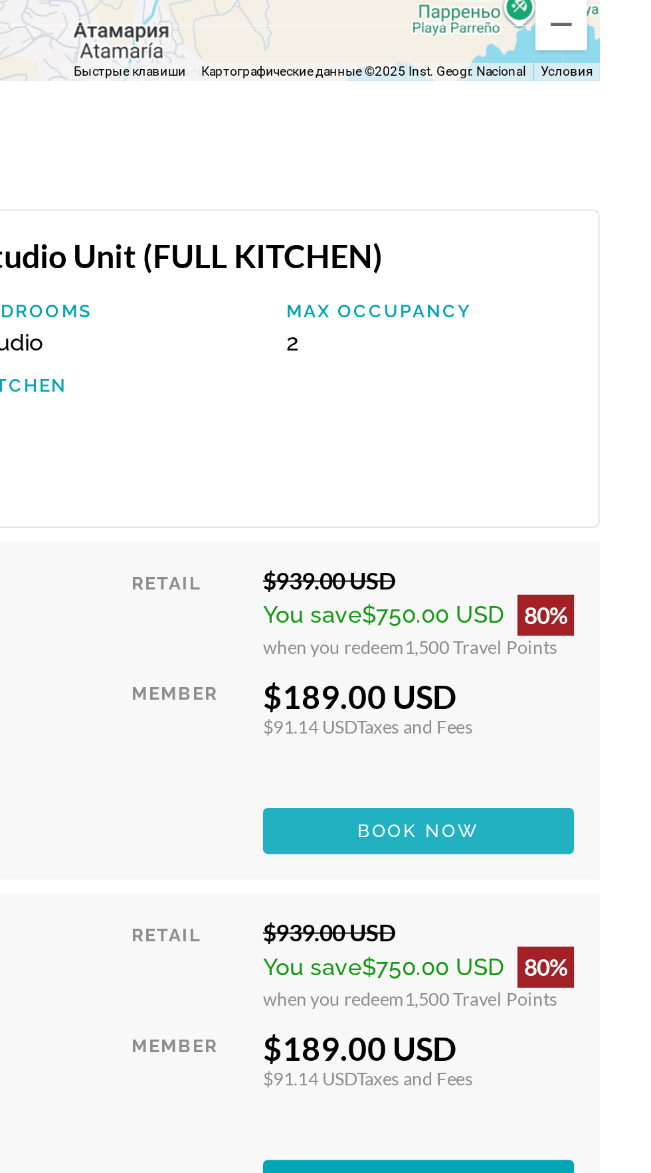
click at [546, 817] on span "Book now" at bounding box center [530, 822] width 63 height 11
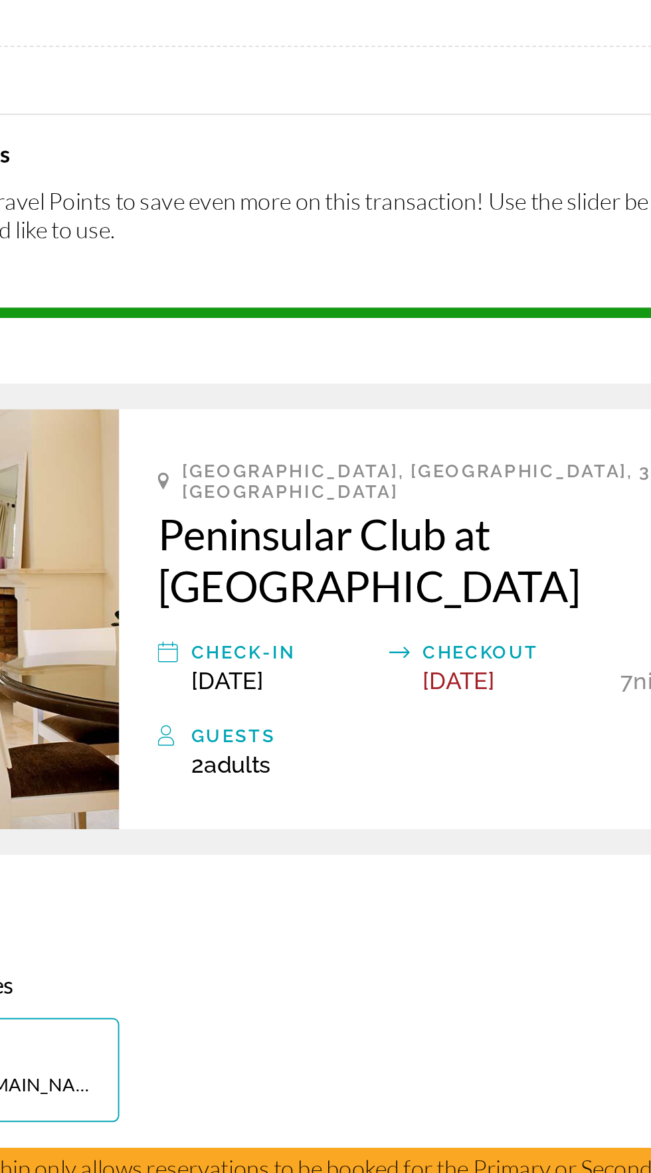
scroll to position [68, 0]
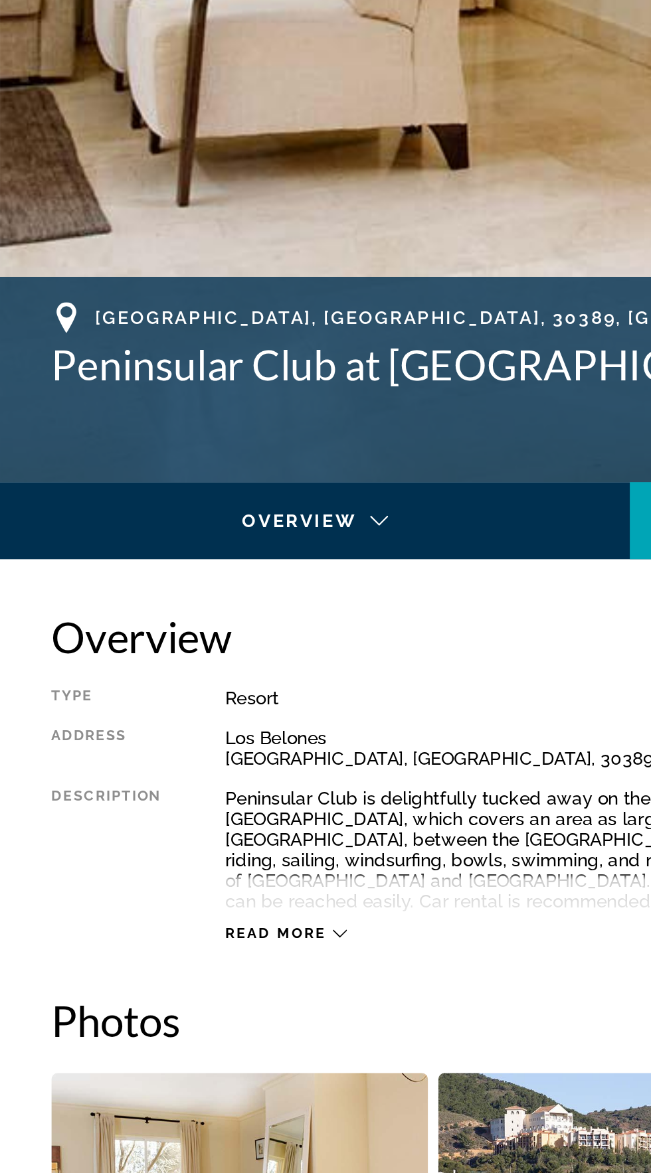
scroll to position [161, 0]
